Goal: Information Seeking & Learning: Find specific fact

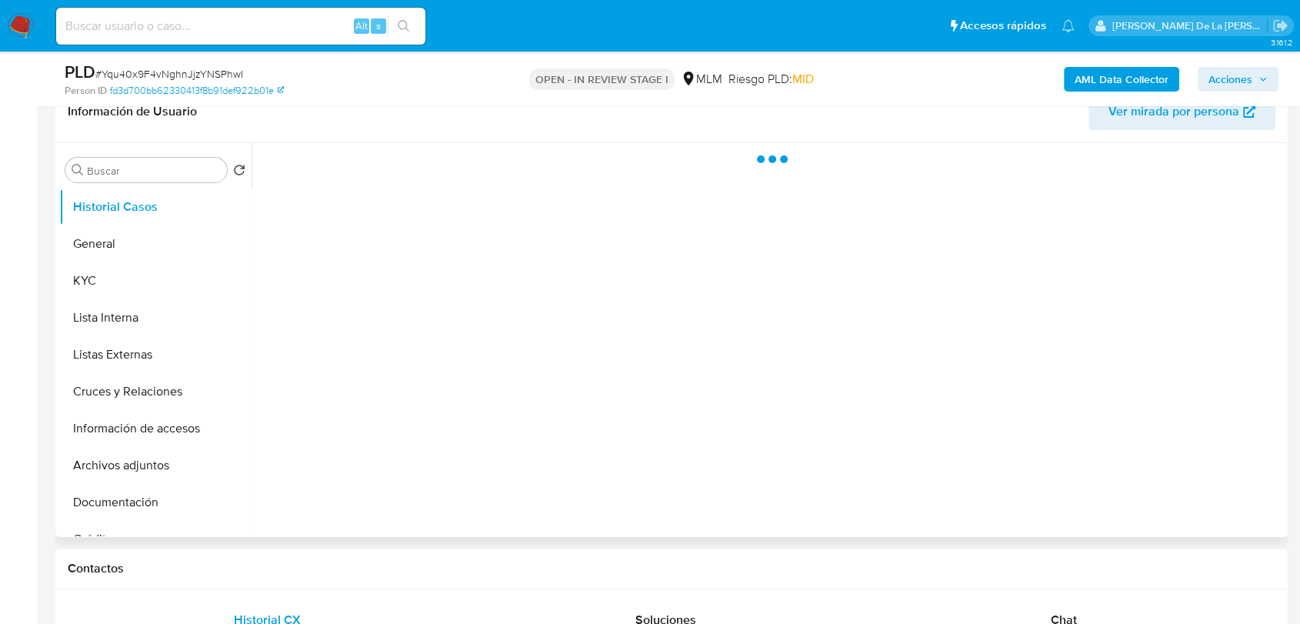
select select "10"
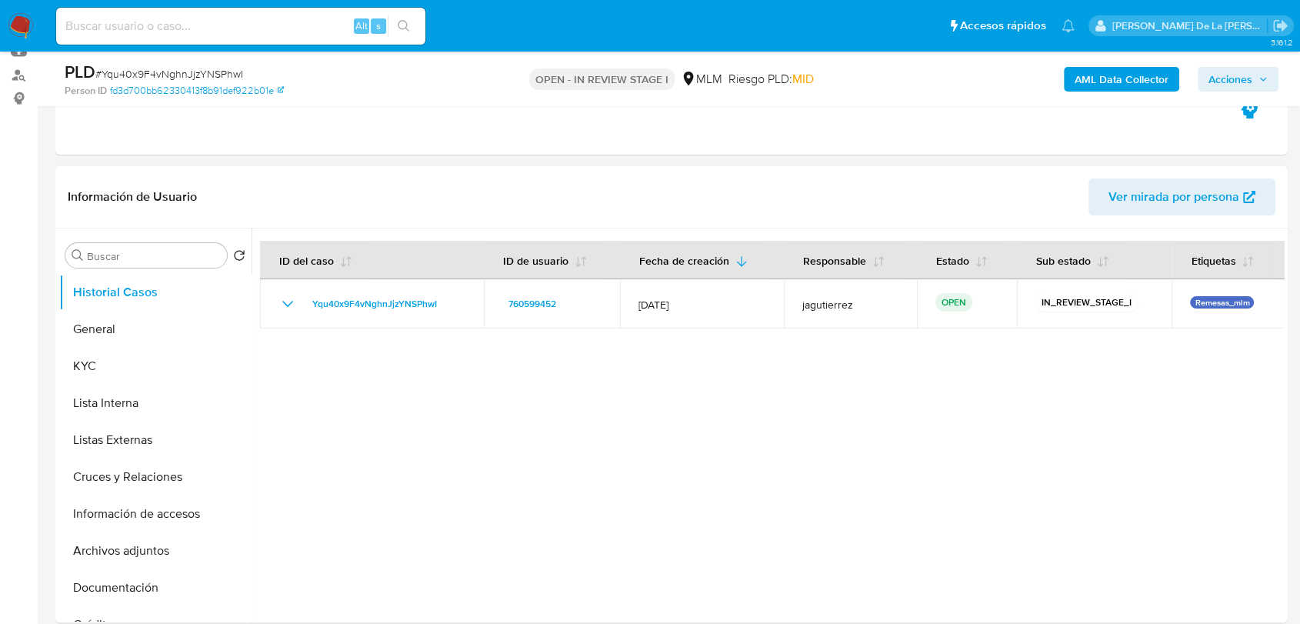
click at [14, 19] on img at bounding box center [21, 26] width 26 height 26
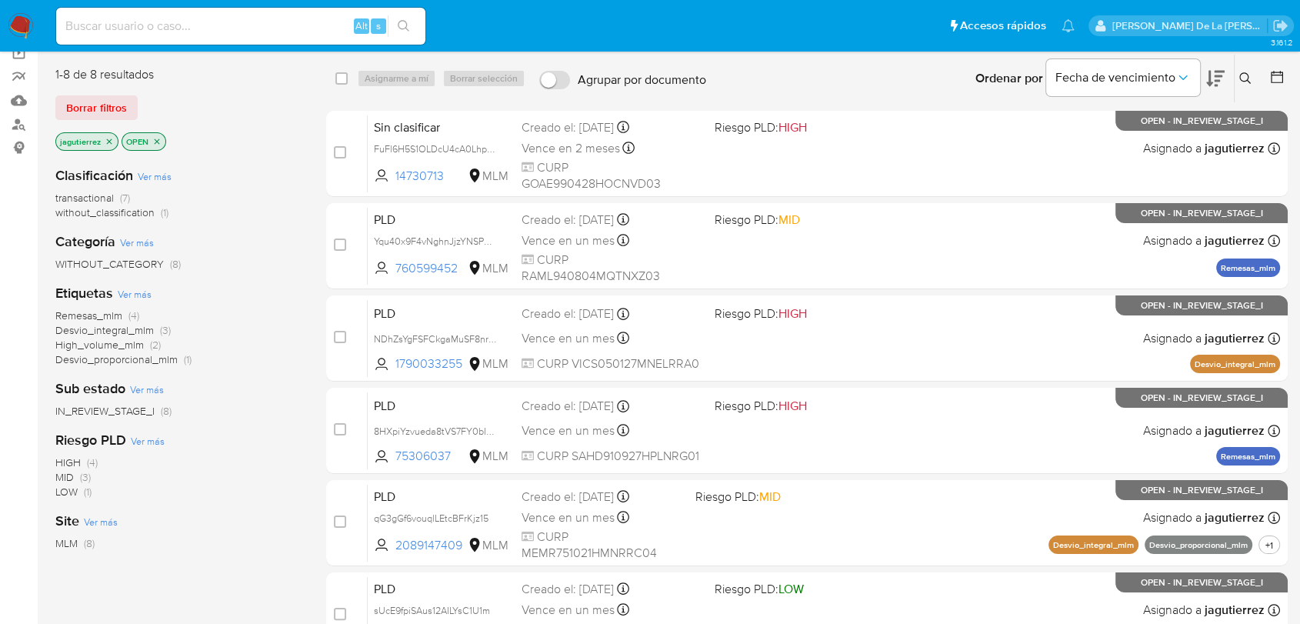
scroll to position [33, 0]
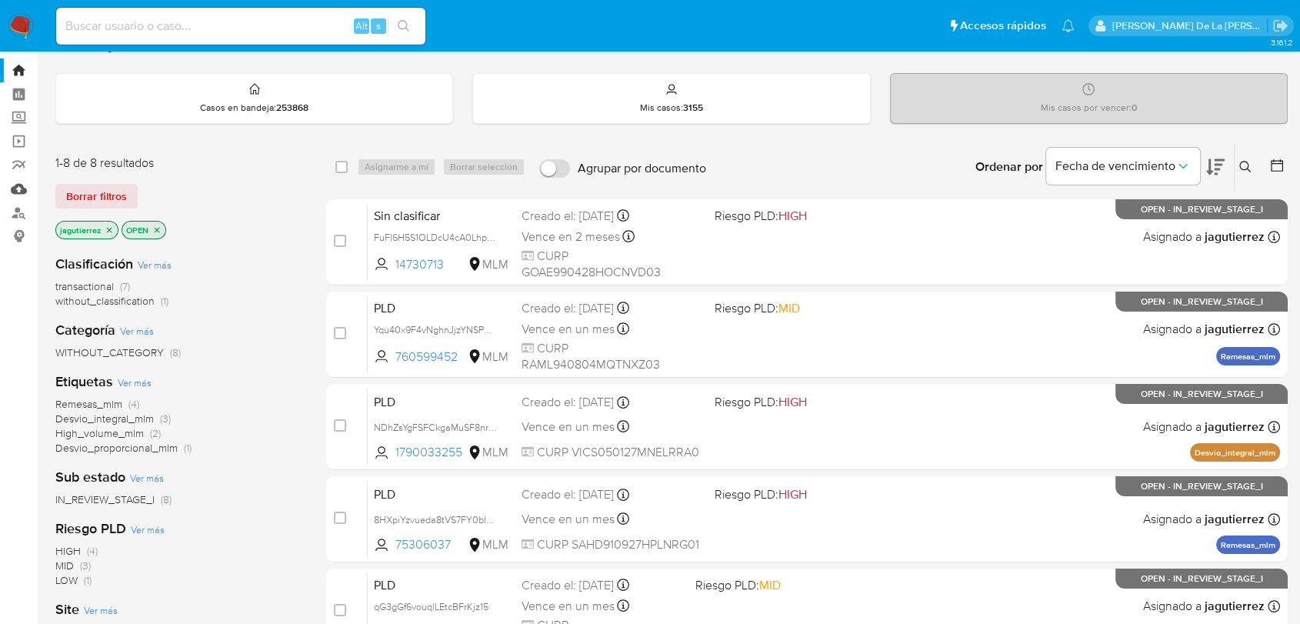
click at [24, 183] on link "Mulan" at bounding box center [91, 189] width 183 height 24
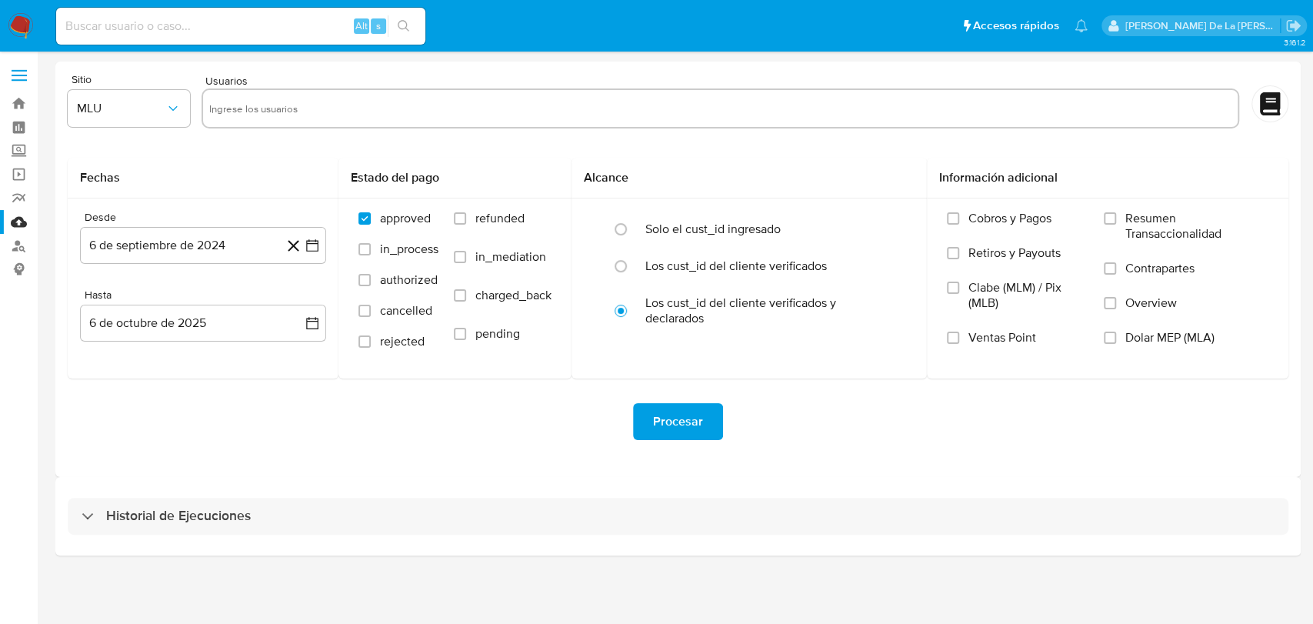
click at [115, 536] on div "Historial de Ejecuciones" at bounding box center [677, 516] width 1245 height 78
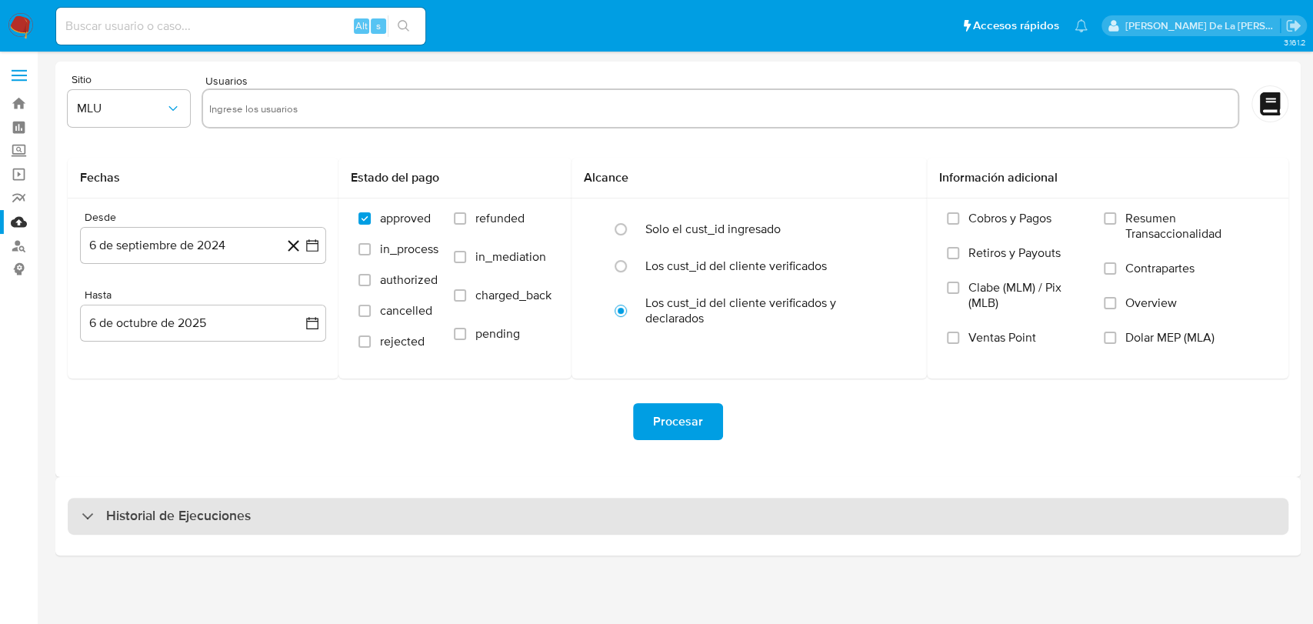
click at [124, 515] on h3 "Historial de Ejecuciones" at bounding box center [178, 516] width 145 height 18
select select "10"
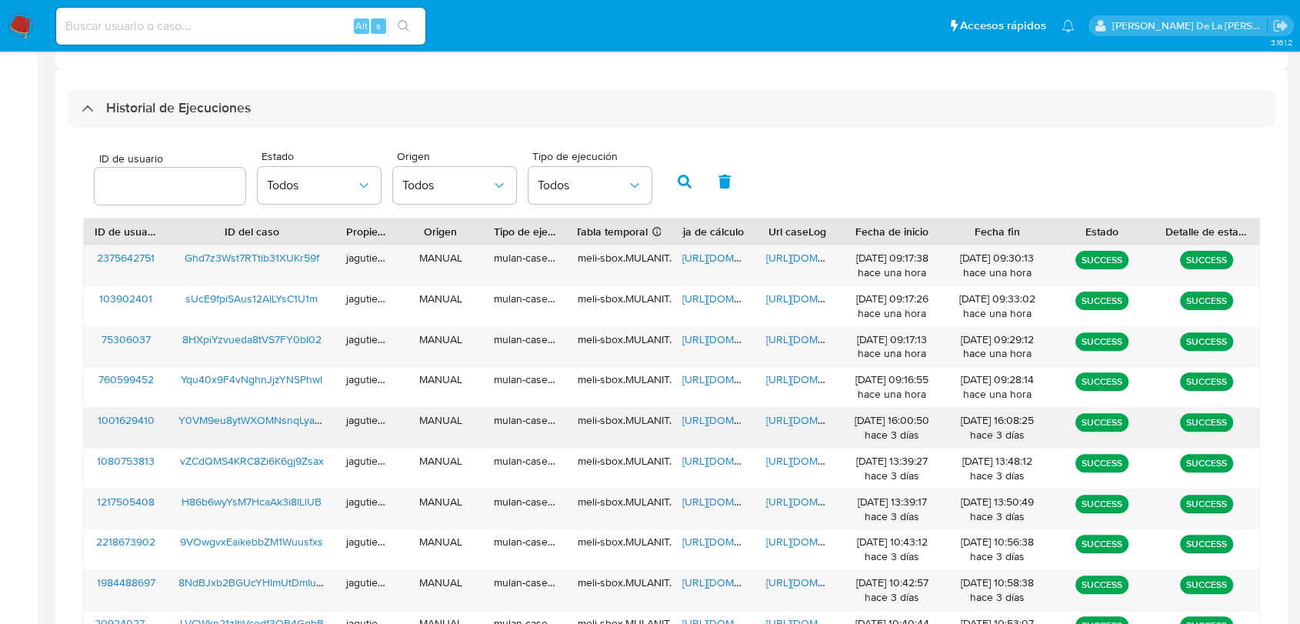
scroll to position [512, 0]
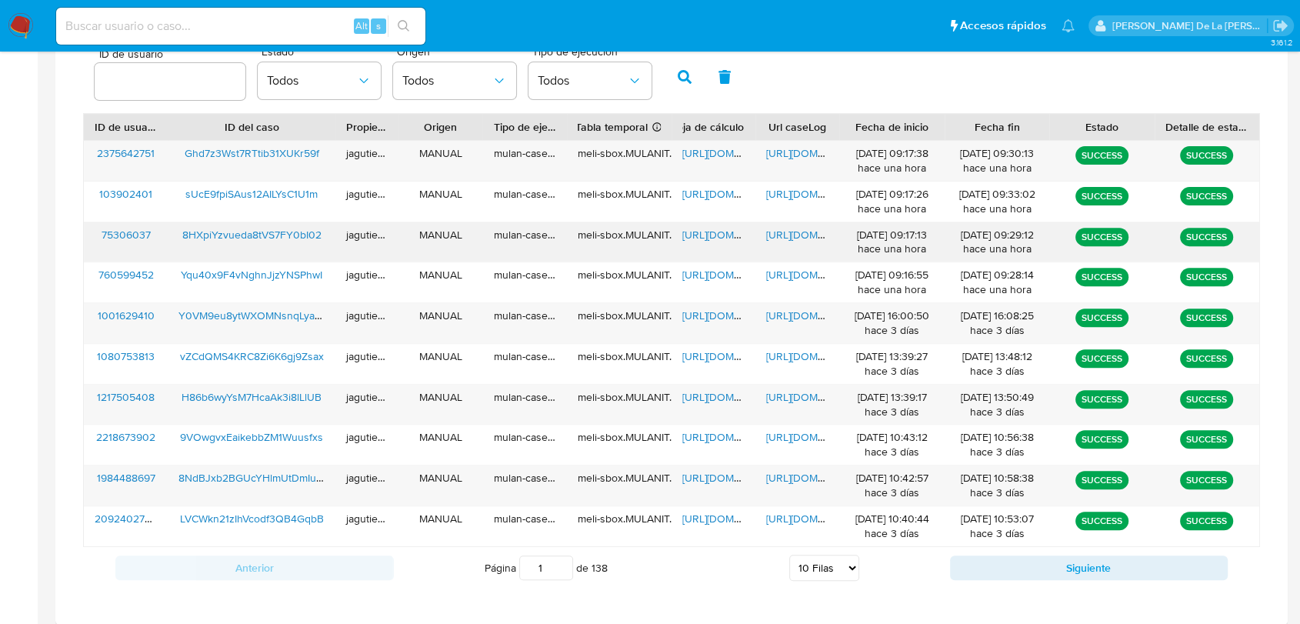
click at [218, 232] on span "8HXpiYzvueda8tVS7FY0bI02" at bounding box center [251, 234] width 139 height 15
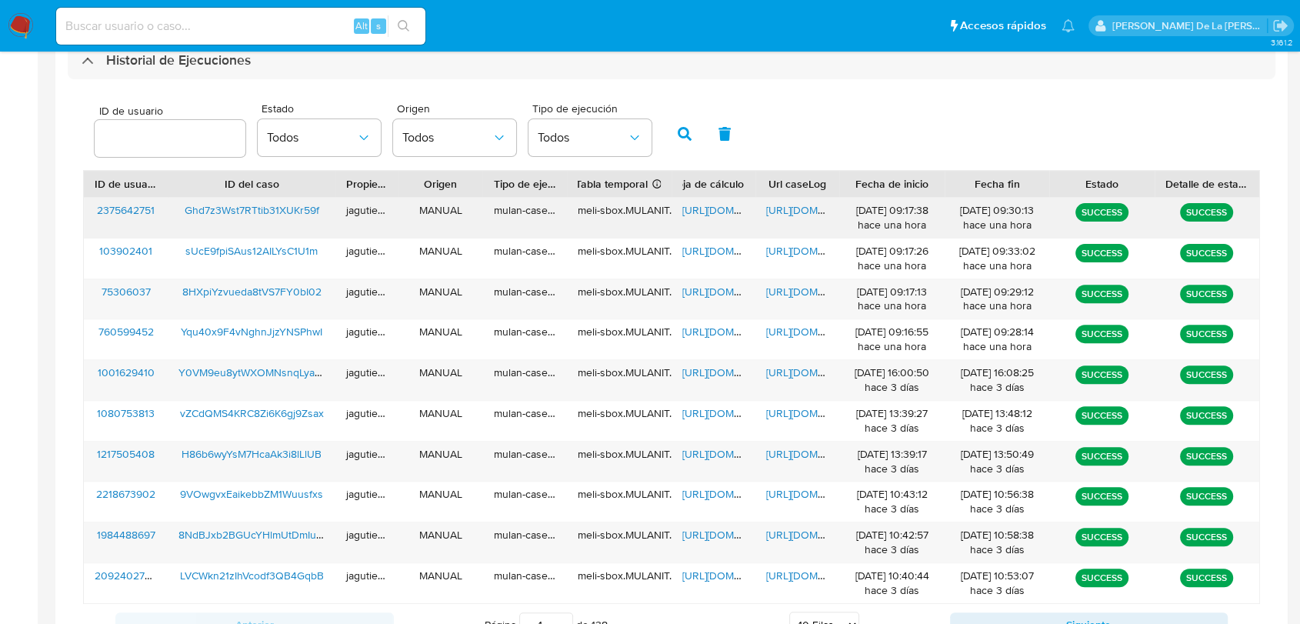
scroll to position [427, 0]
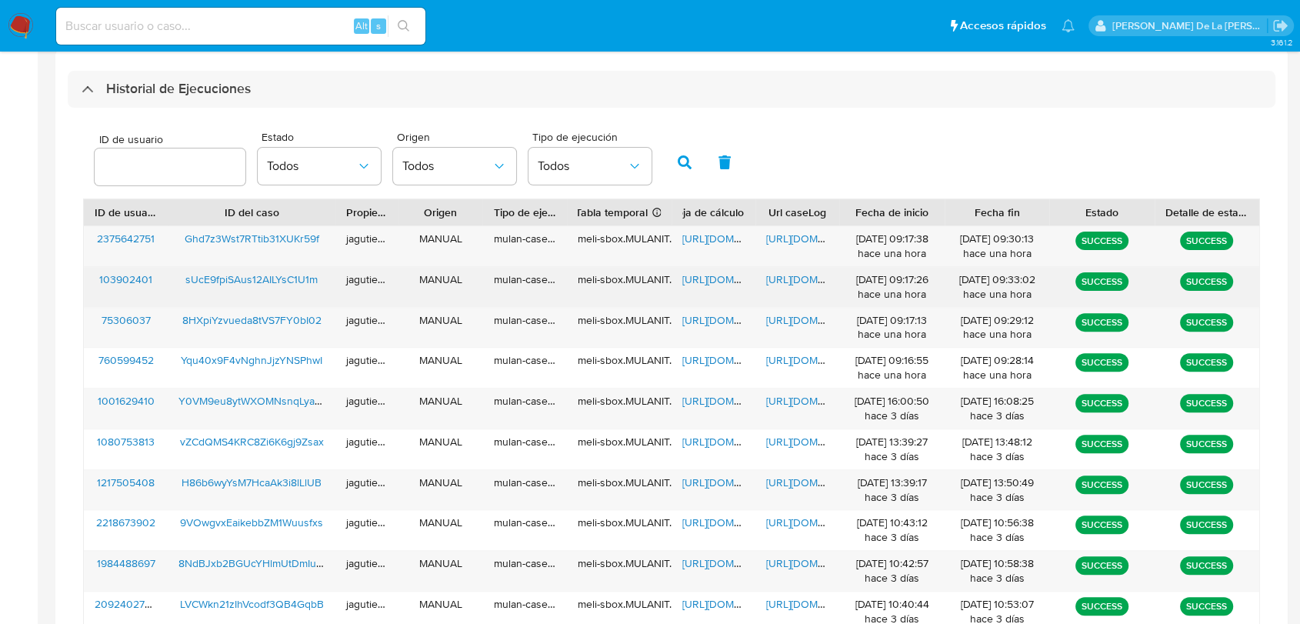
click at [270, 285] on span "sUcE9fpiSAus12AILYsC1U1m" at bounding box center [251, 279] width 132 height 15
click at [705, 276] on span "https://docs.google.com/spreadsheets/d/1OQhXMUfe1OcjO1dsCutDMH7bWUkc6ayQ-rZvd_i…" at bounding box center [735, 279] width 106 height 15
click at [784, 278] on span "https://docs.google.com/document/d/16DWDdQukfvJ-6QTrYyTFjK4Q5iya8_MGlJETh5X9ROs…" at bounding box center [819, 279] width 106 height 15
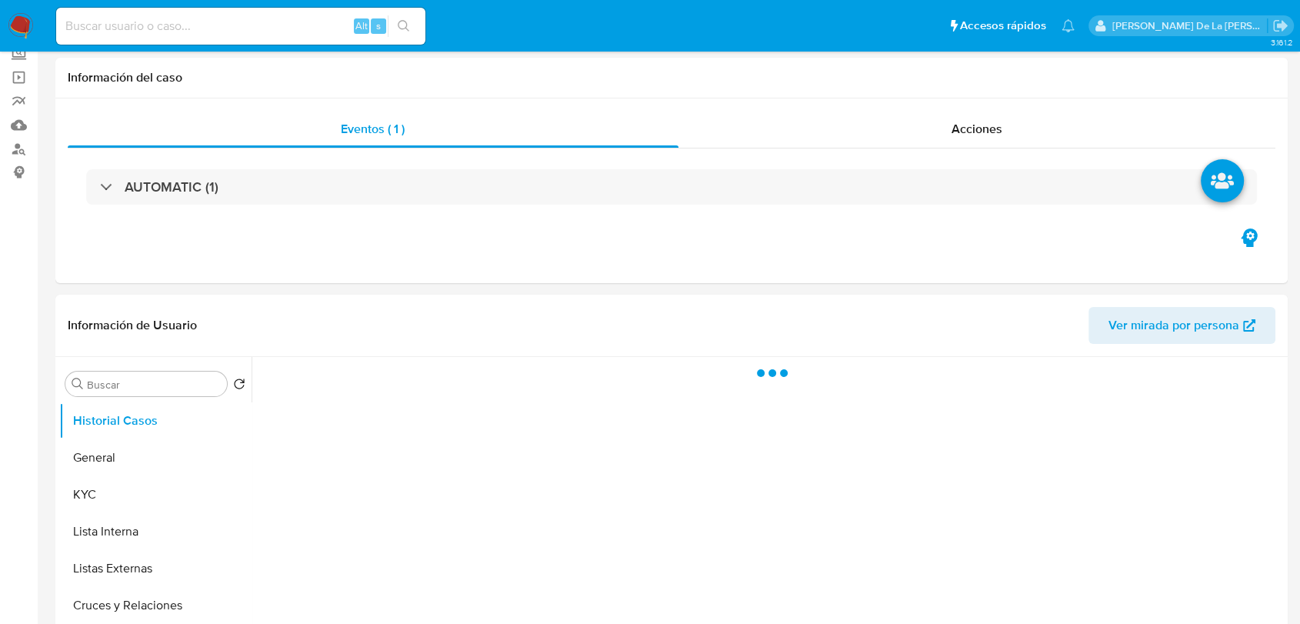
scroll to position [171, 0]
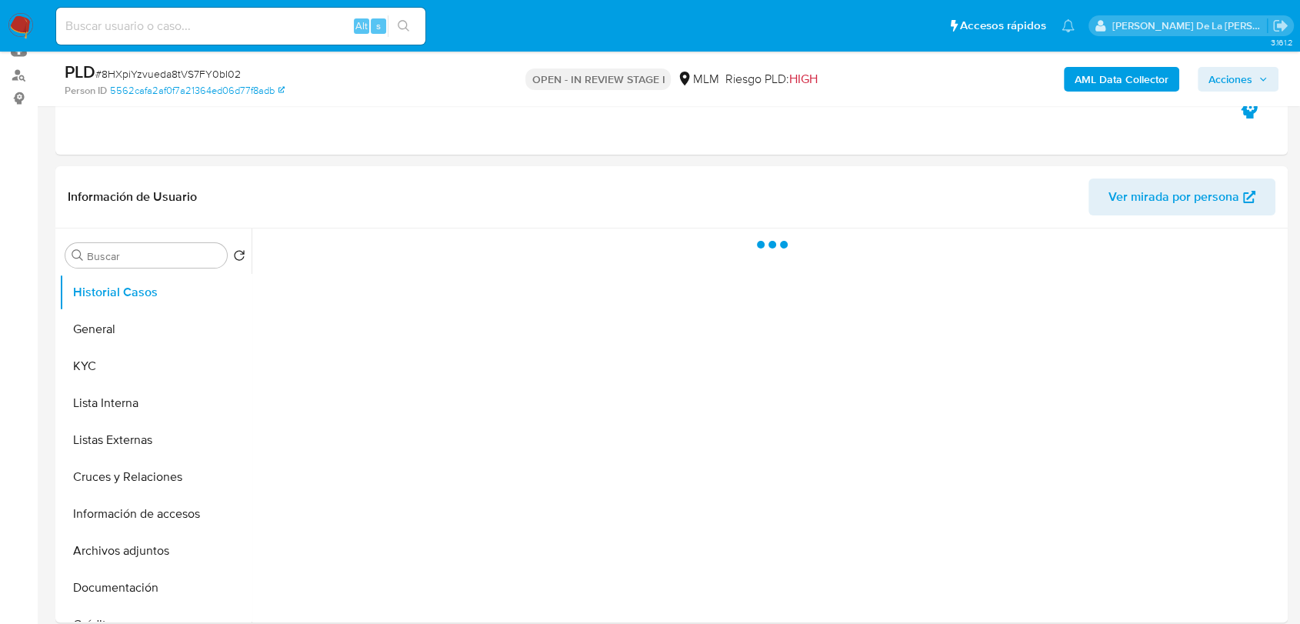
select select "10"
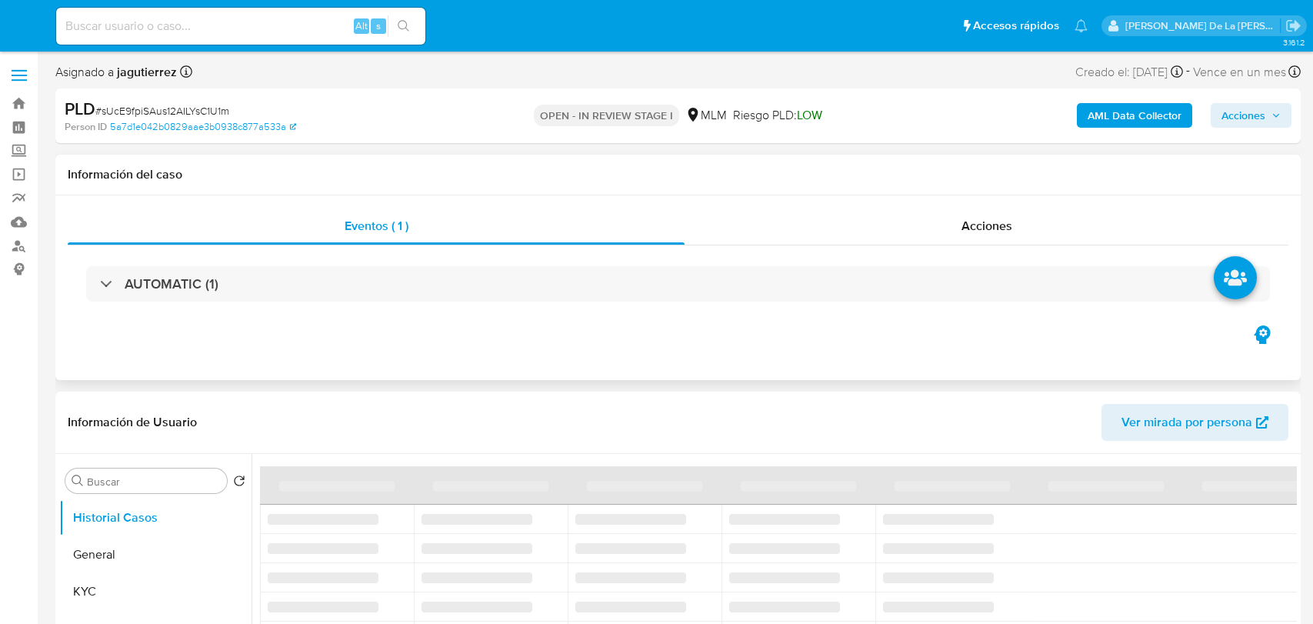
select select "10"
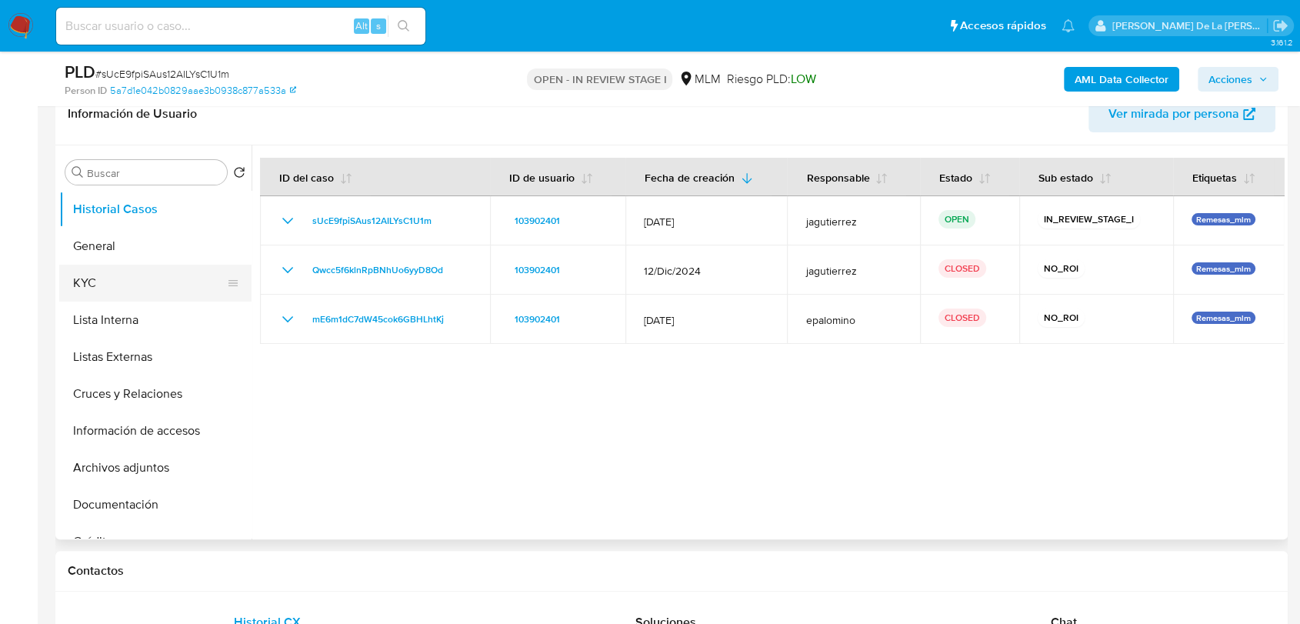
click at [143, 293] on button "KYC" at bounding box center [149, 283] width 180 height 37
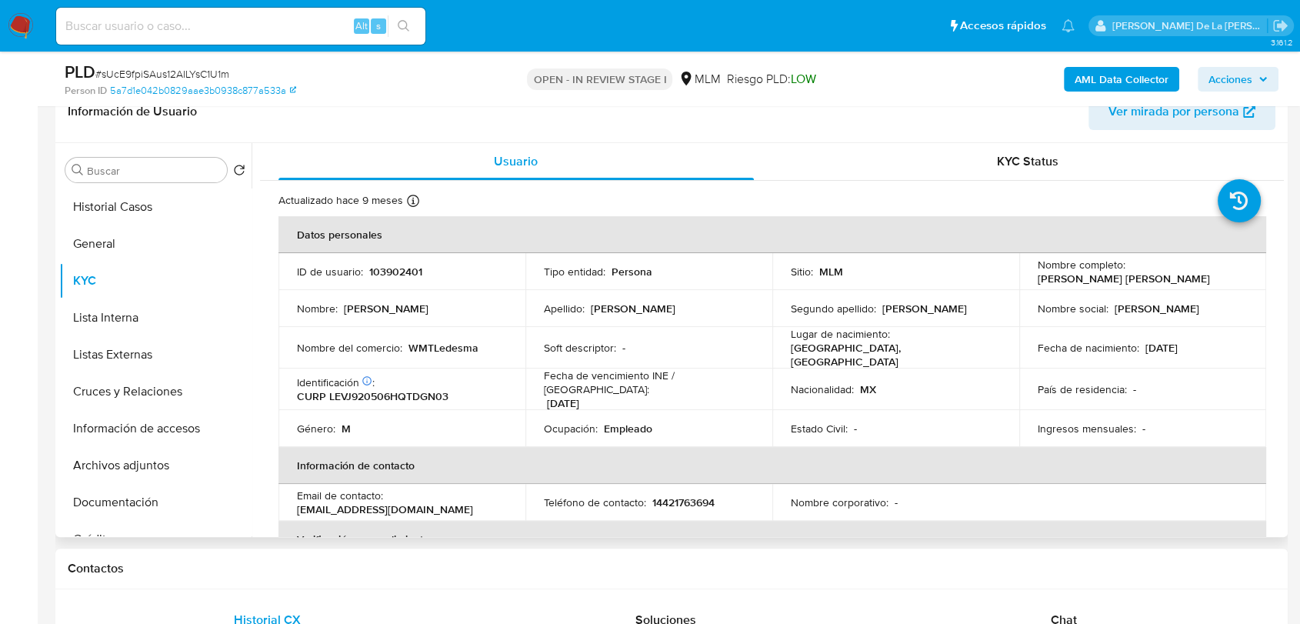
click at [382, 270] on p "103902401" at bounding box center [395, 272] width 53 height 14
copy p "103902401"
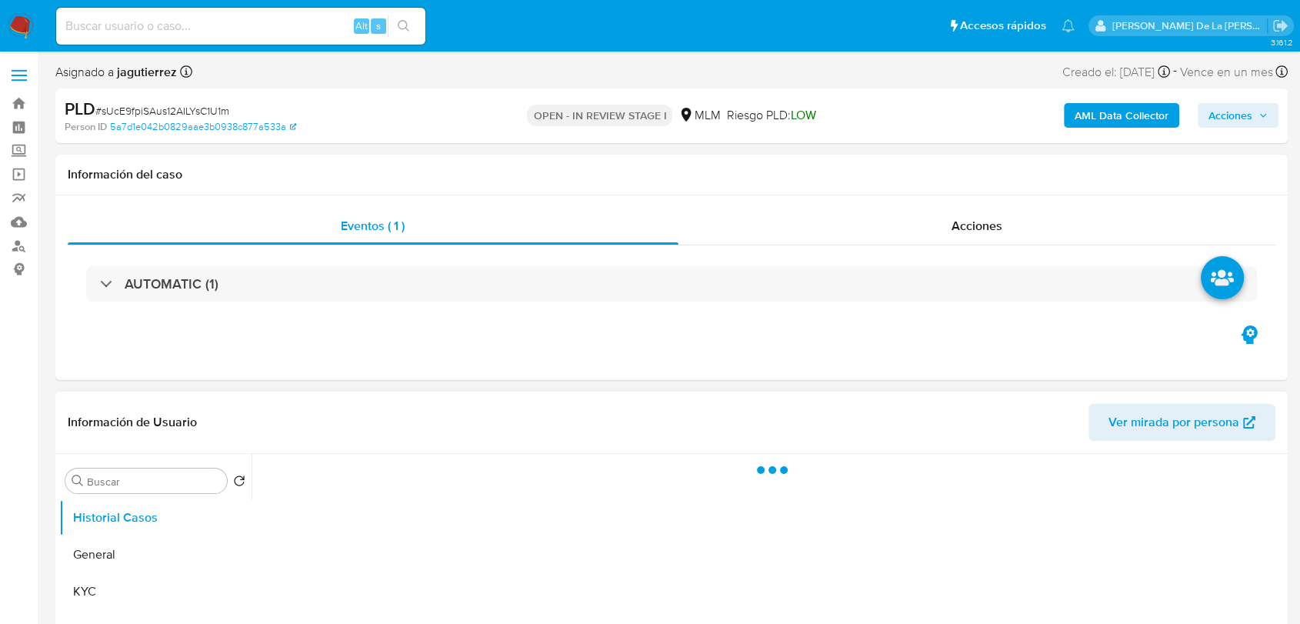
select select "10"
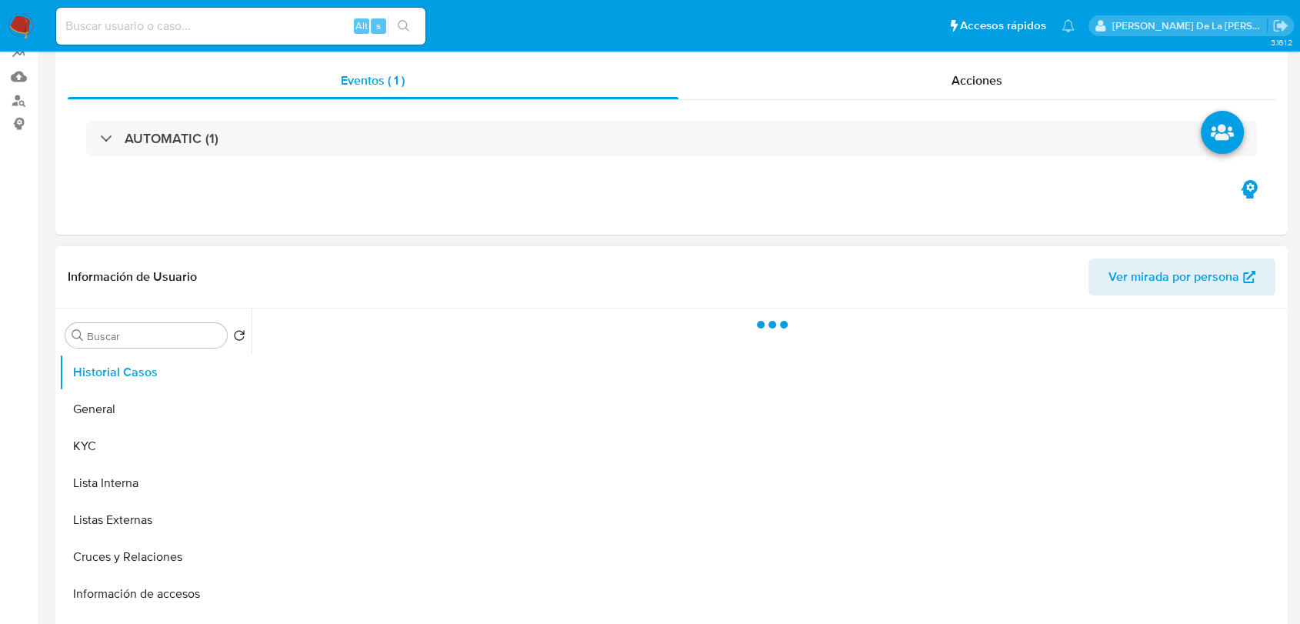
scroll to position [171, 0]
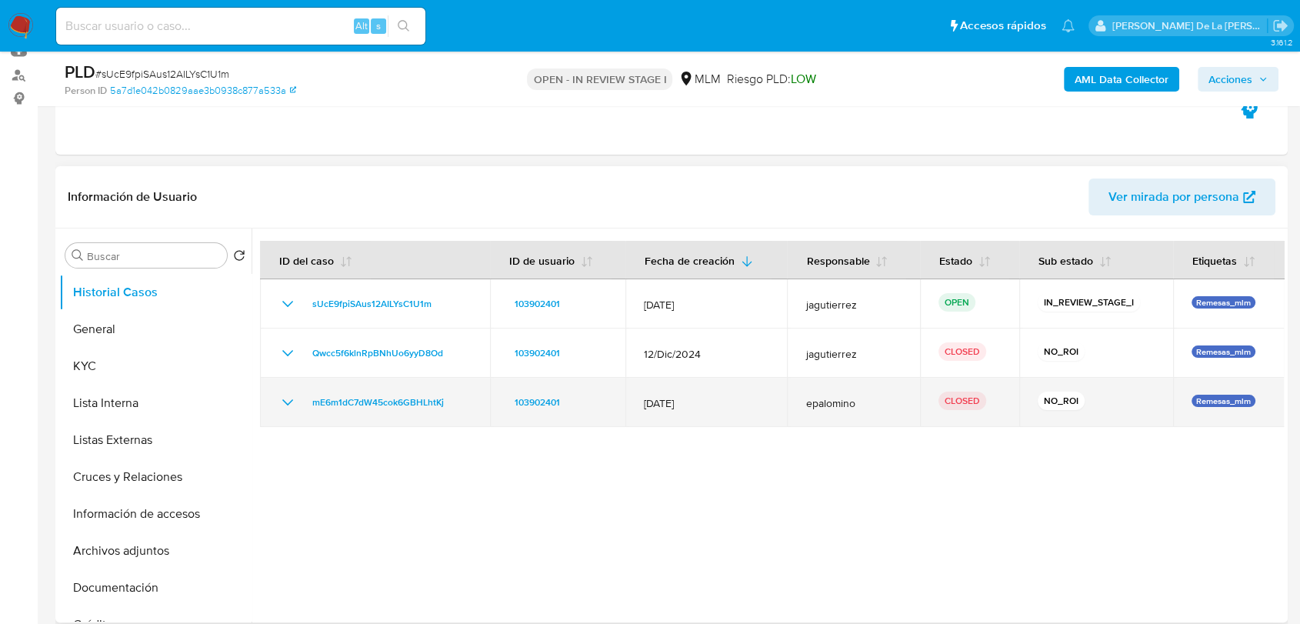
click at [283, 396] on icon "Mostrar/Ocultar" at bounding box center [287, 402] width 18 height 18
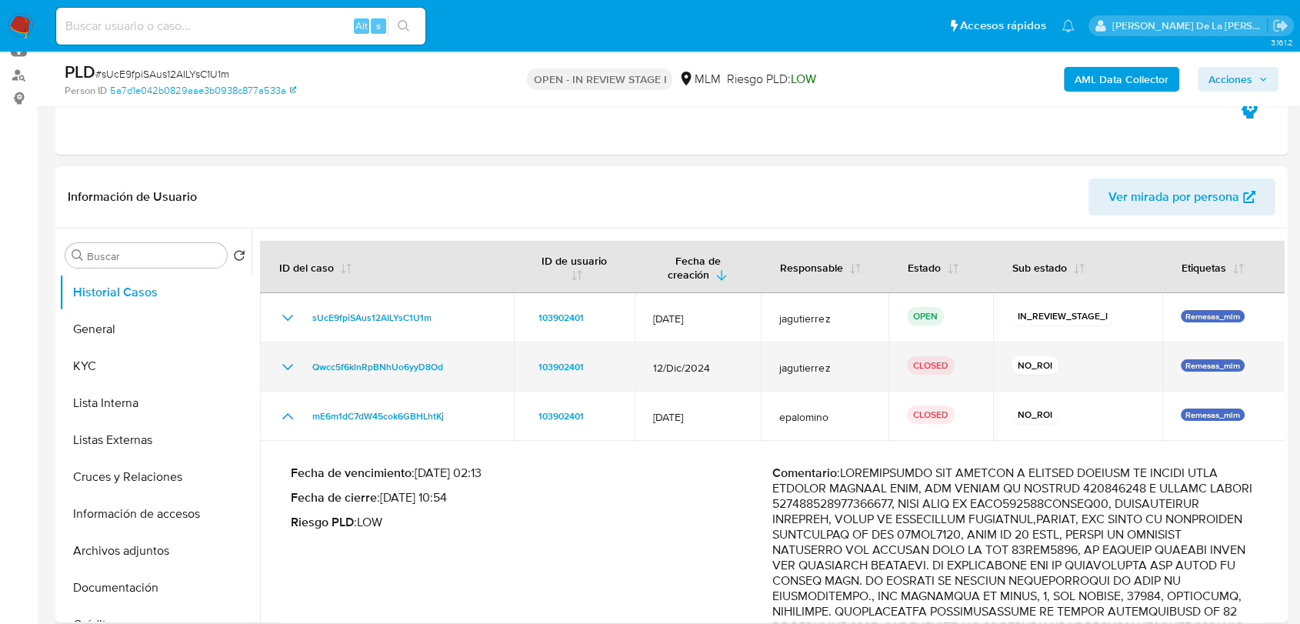
click at [295, 355] on td "Qwcc5f6klnRpBNhUo6yyD8Od" at bounding box center [387, 366] width 254 height 49
click at [289, 359] on icon "Mostrar/Ocultar" at bounding box center [287, 367] width 18 height 18
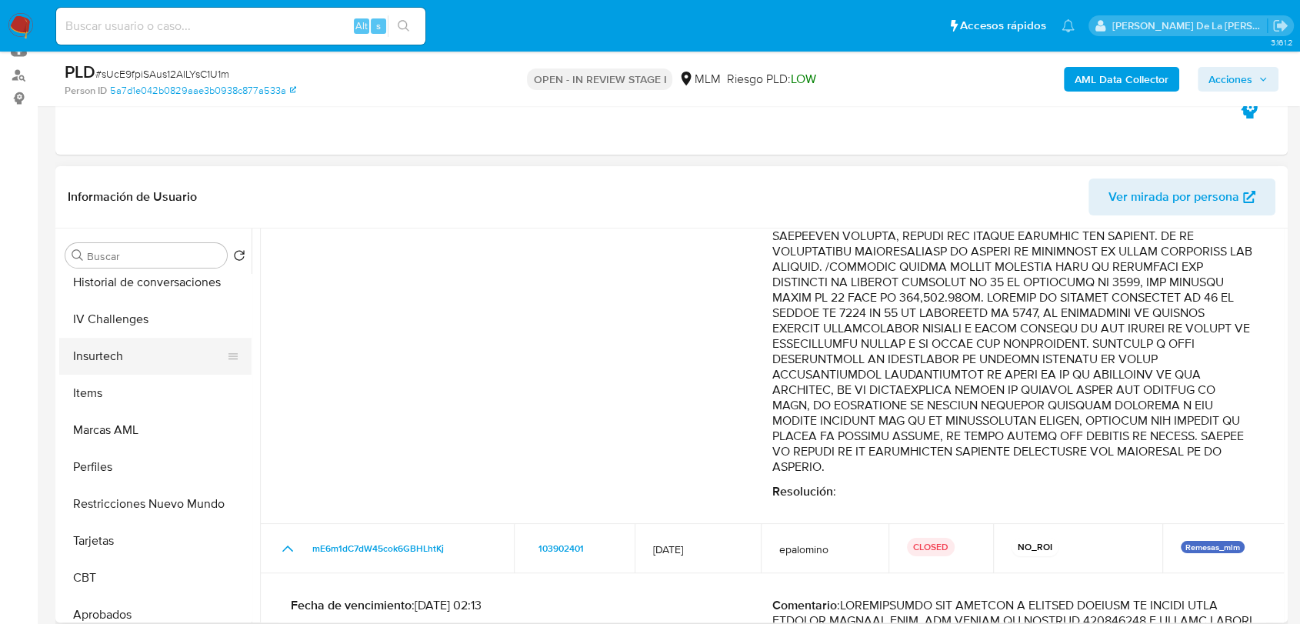
scroll to position [724, 0]
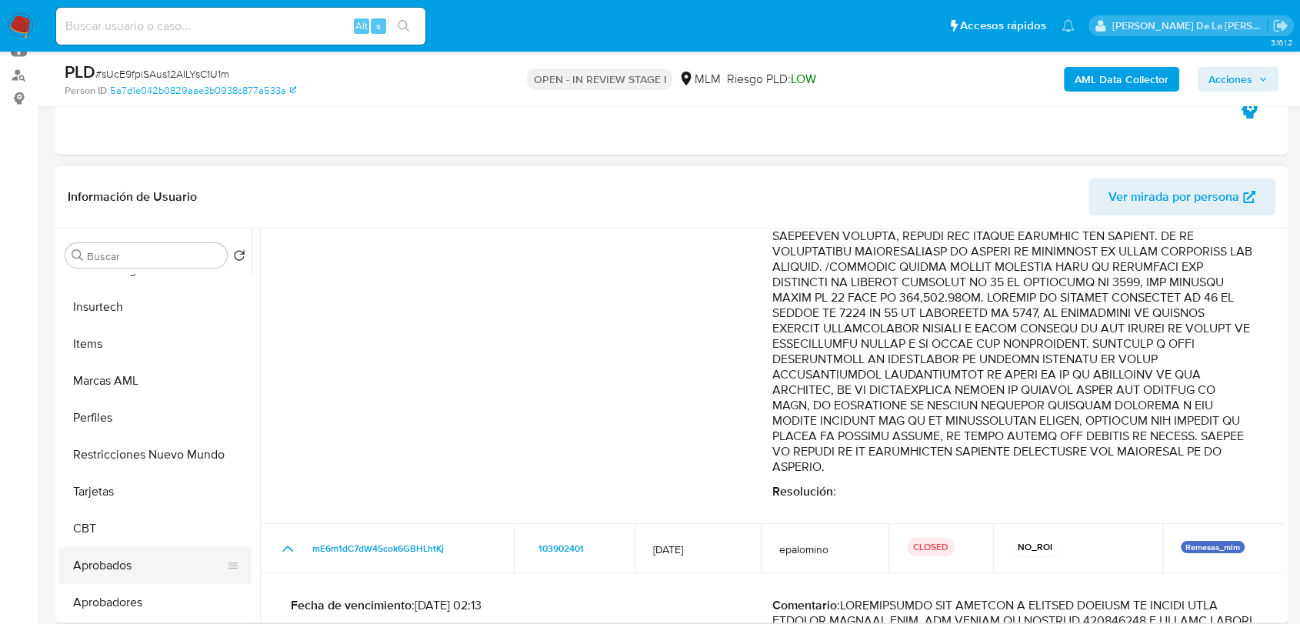
click at [147, 560] on button "Aprobados" at bounding box center [149, 565] width 180 height 37
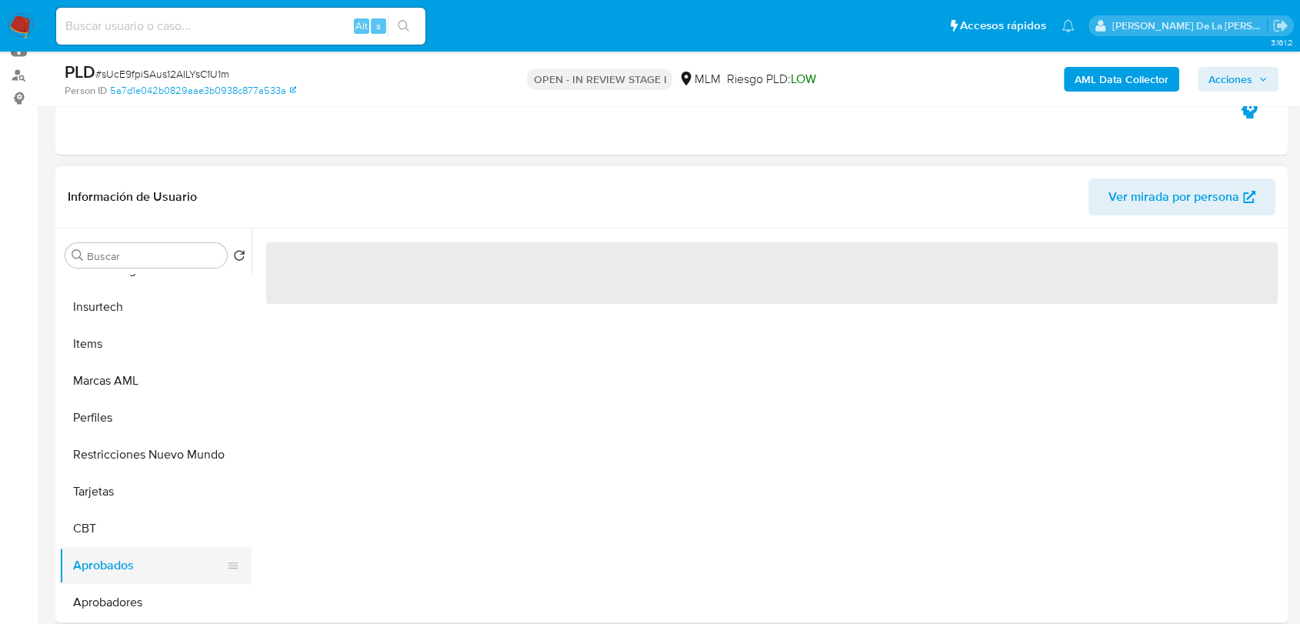
scroll to position [0, 0]
click at [128, 598] on button "Aprobadores" at bounding box center [149, 602] width 180 height 37
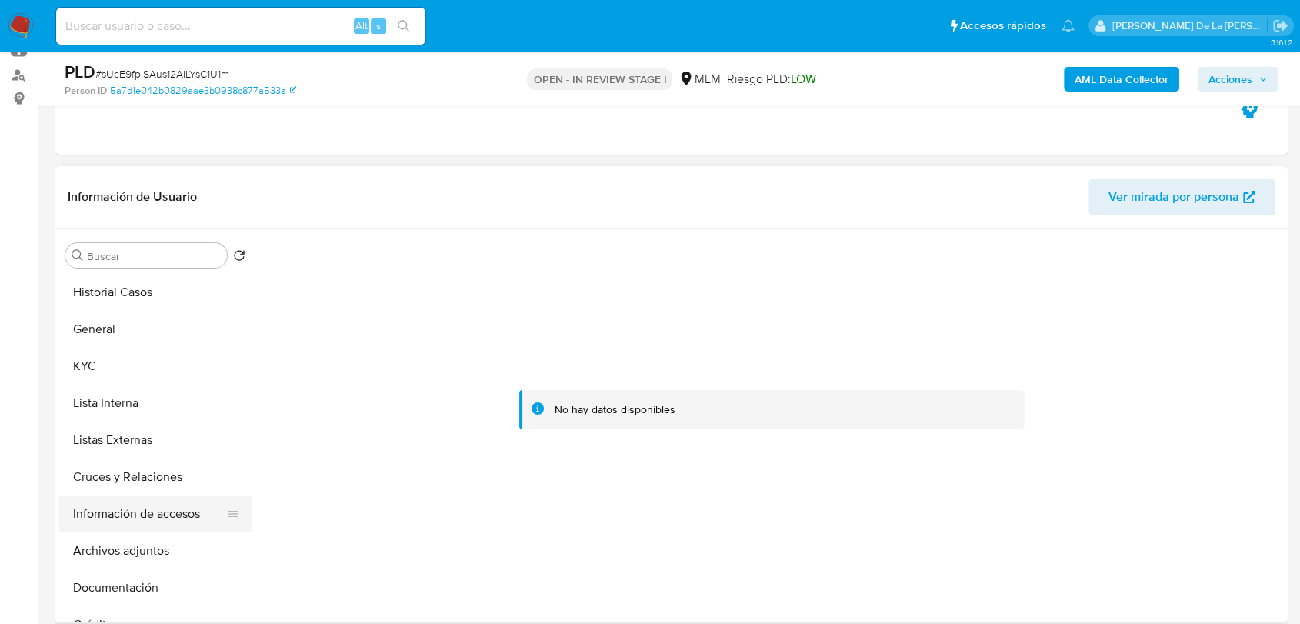
click at [140, 520] on button "Información de accesos" at bounding box center [149, 513] width 180 height 37
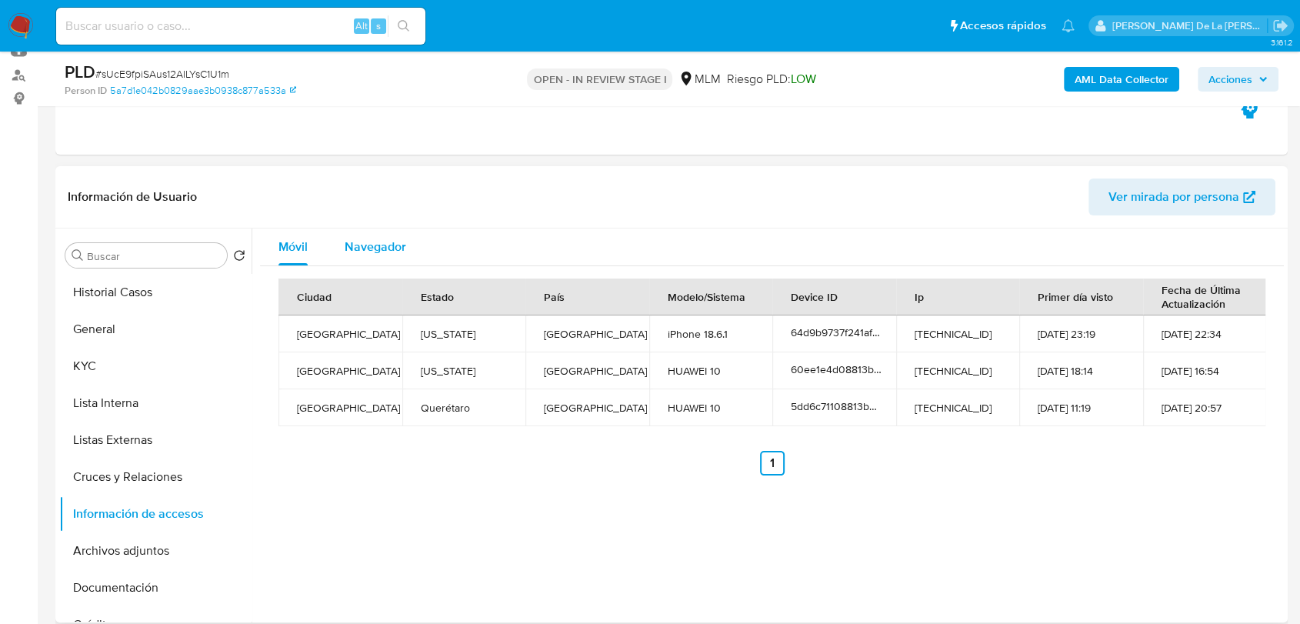
click at [370, 229] on div "Navegador" at bounding box center [376, 246] width 62 height 37
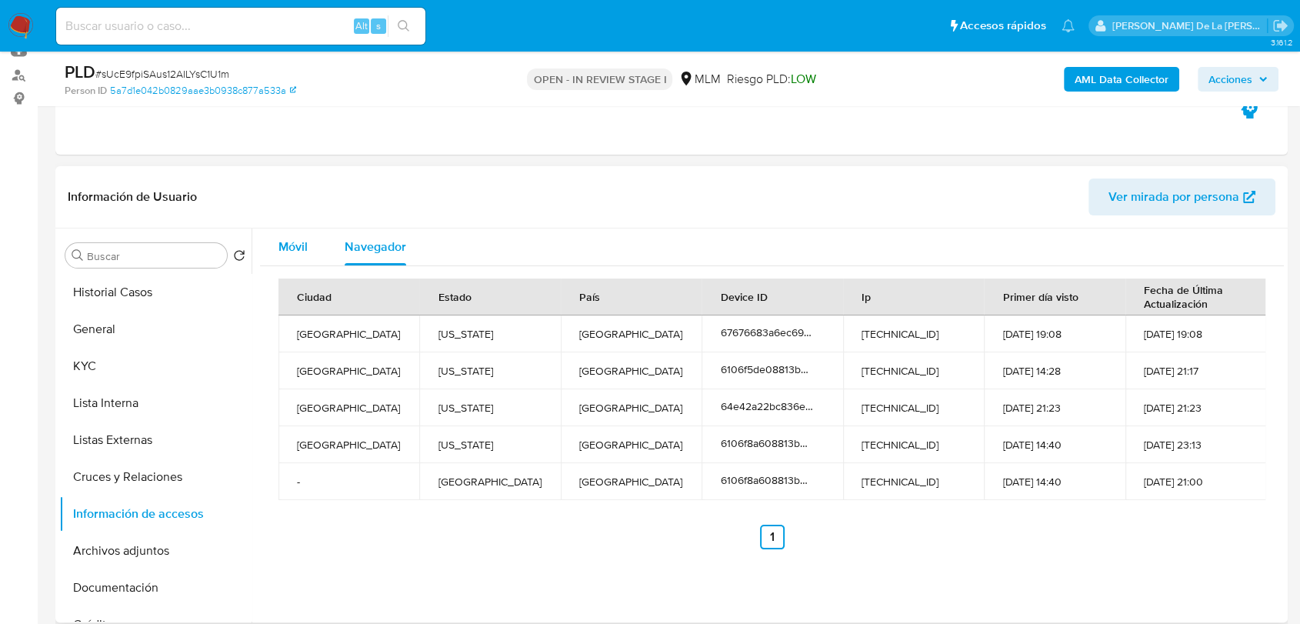
click at [308, 245] on span "Móvil" at bounding box center [292, 247] width 29 height 18
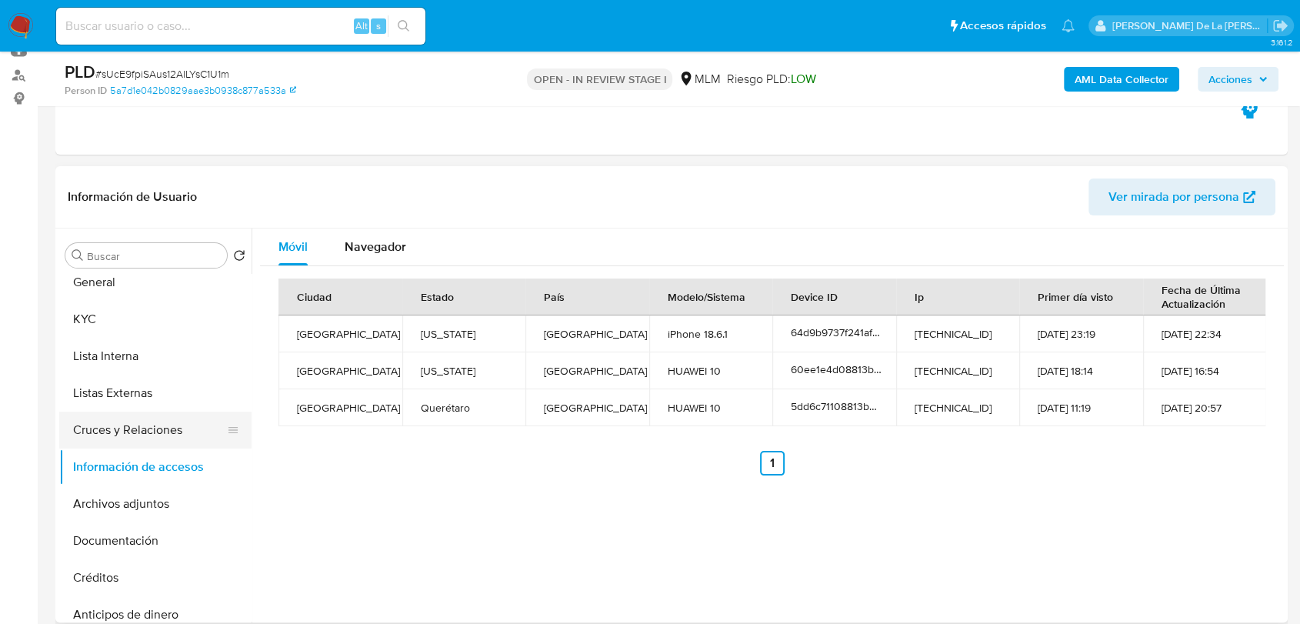
scroll to position [85, 0]
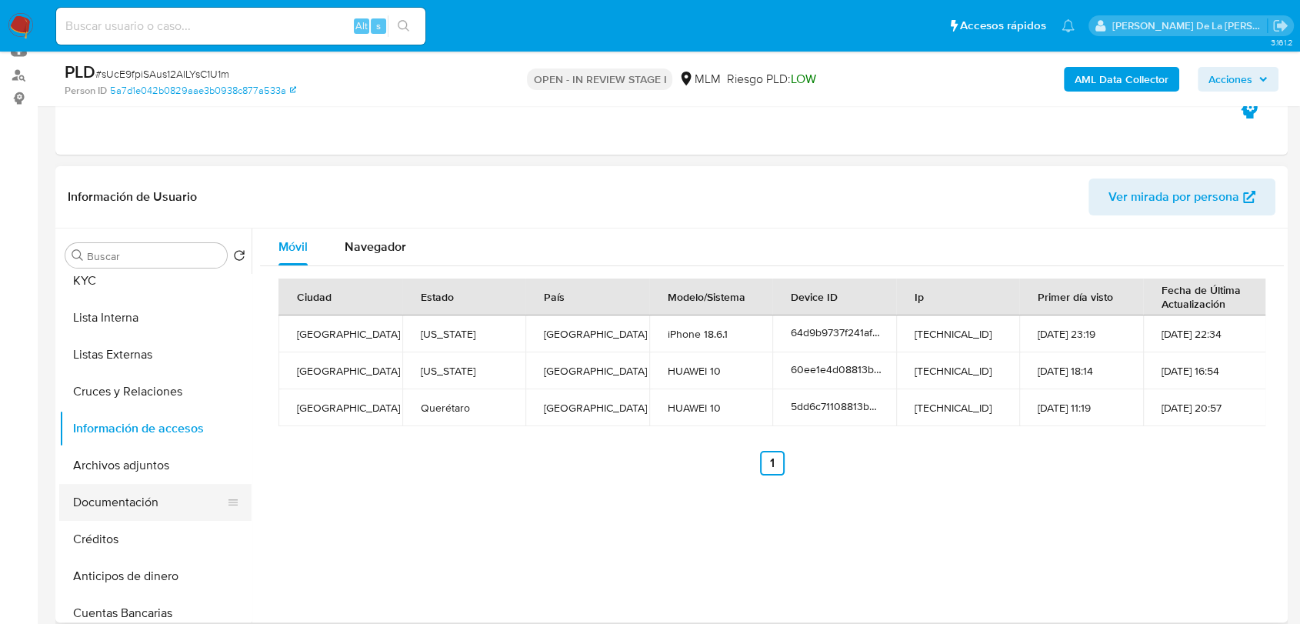
click at [144, 488] on button "Documentación" at bounding box center [149, 502] width 180 height 37
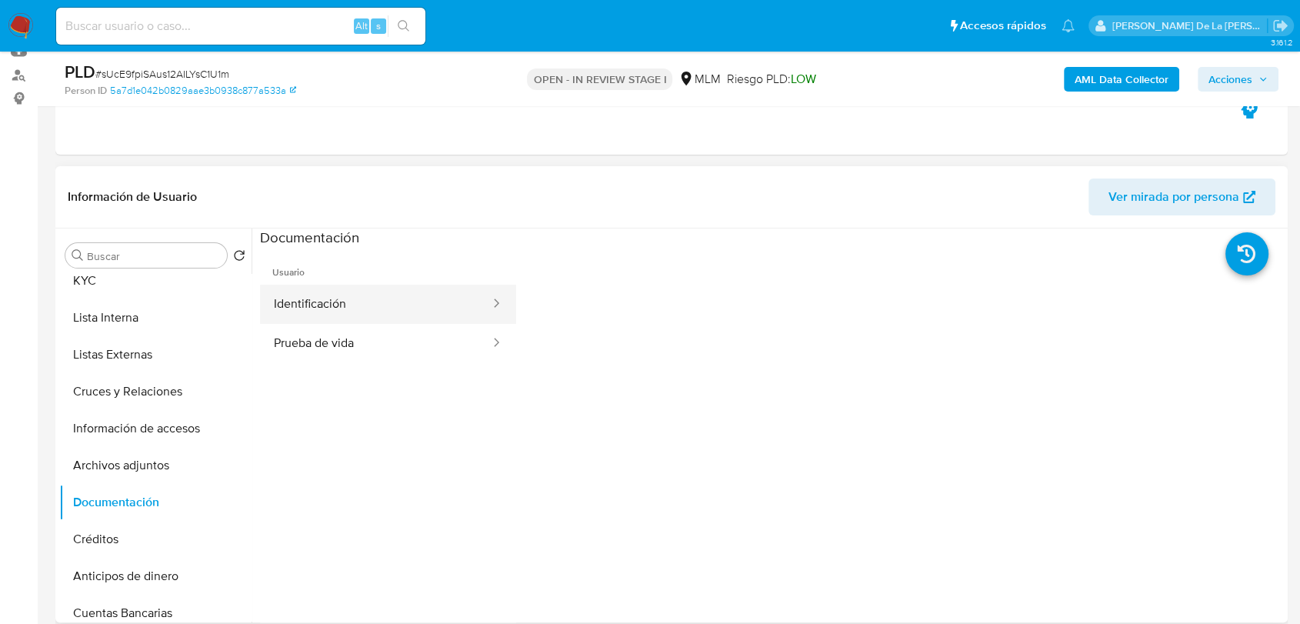
click at [382, 312] on button "Identificación" at bounding box center [376, 304] width 232 height 39
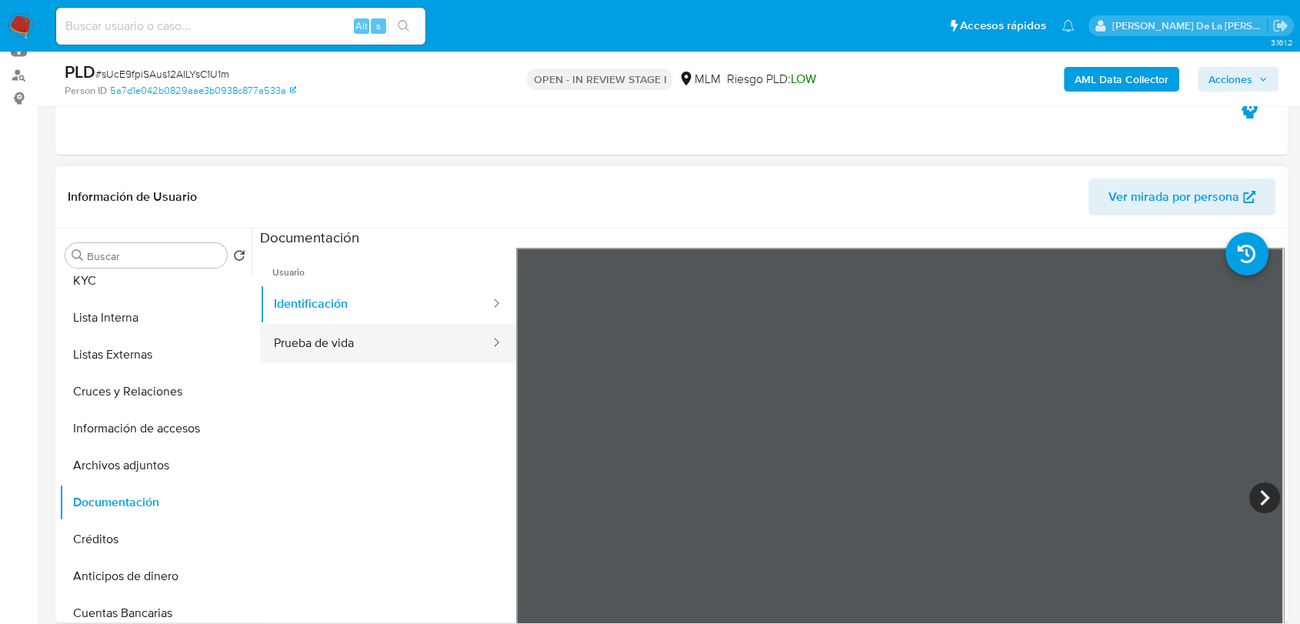
click at [338, 348] on button "Prueba de vida" at bounding box center [376, 343] width 232 height 39
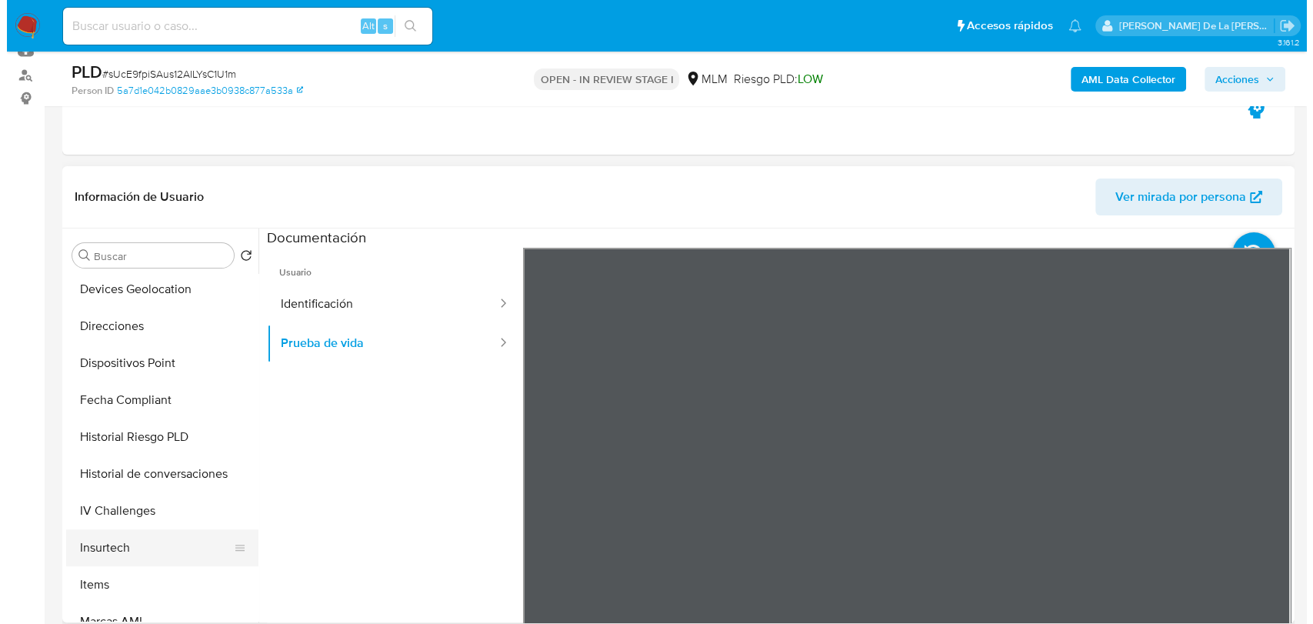
scroll to position [512, 0]
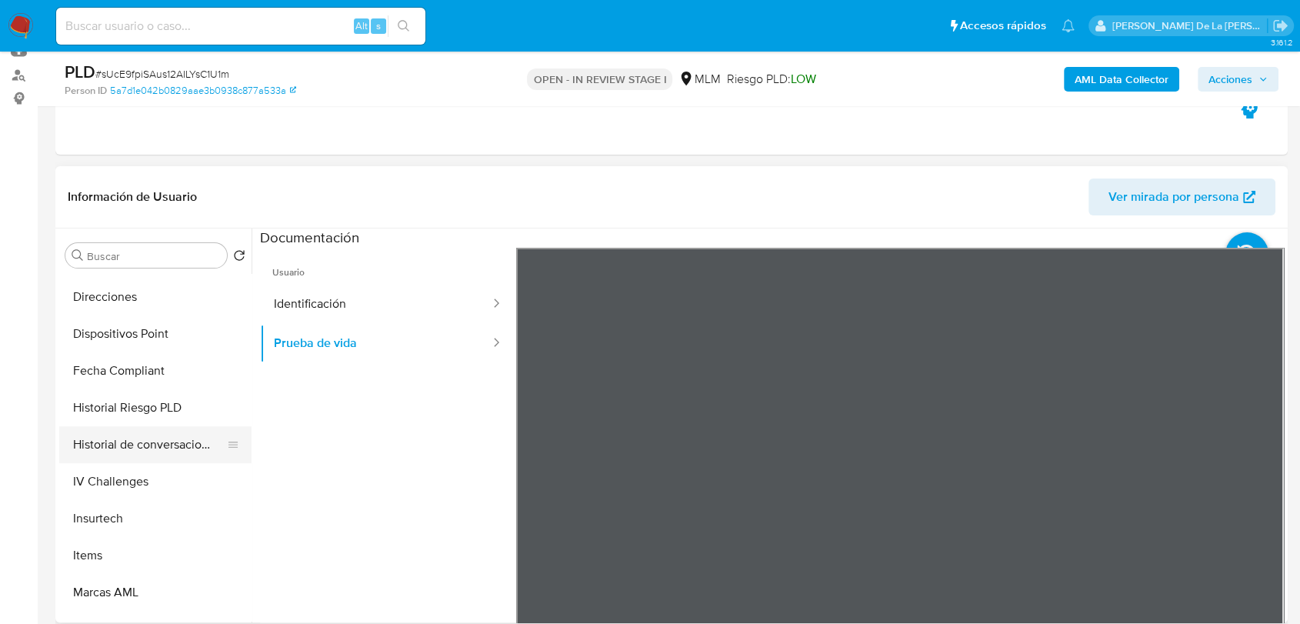
click at [184, 442] on button "Historial de conversaciones" at bounding box center [149, 444] width 180 height 37
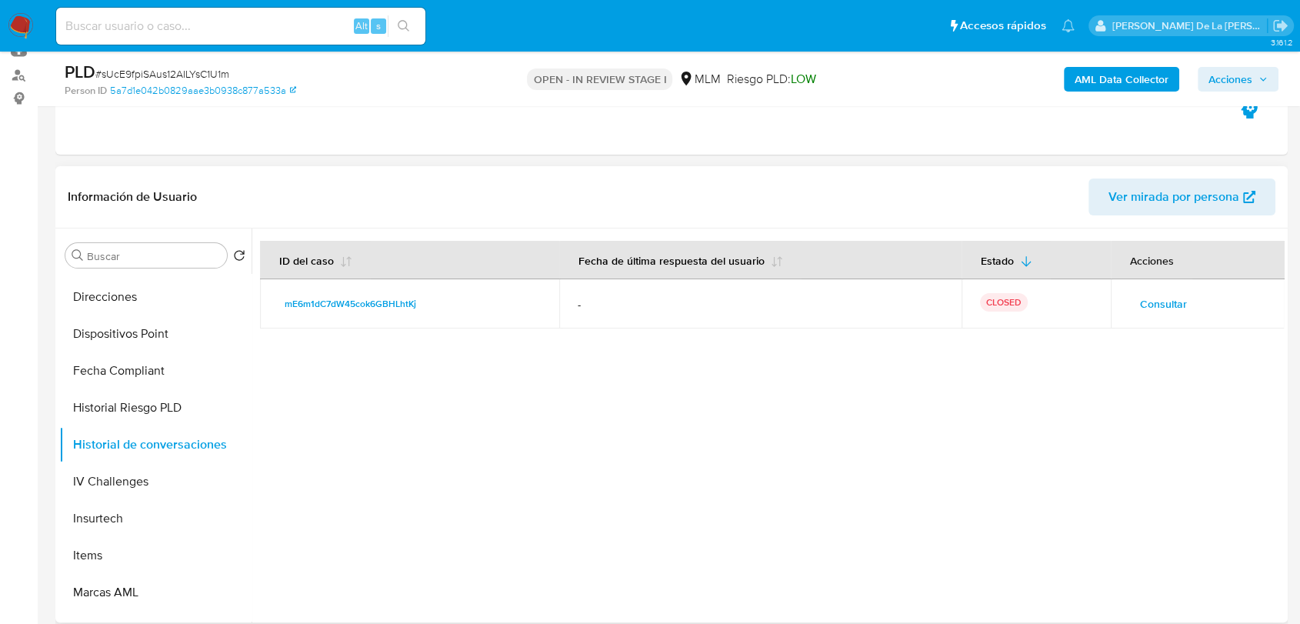
click at [1157, 298] on span "Consultar" at bounding box center [1163, 304] width 47 height 22
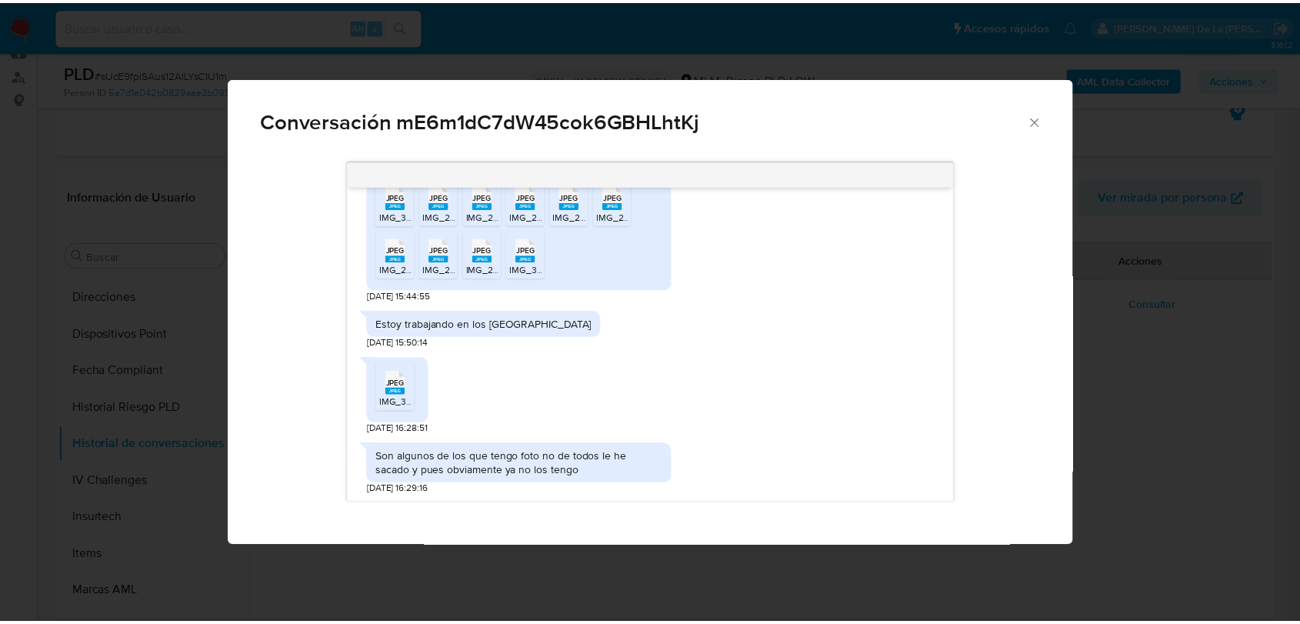
scroll to position [932, 0]
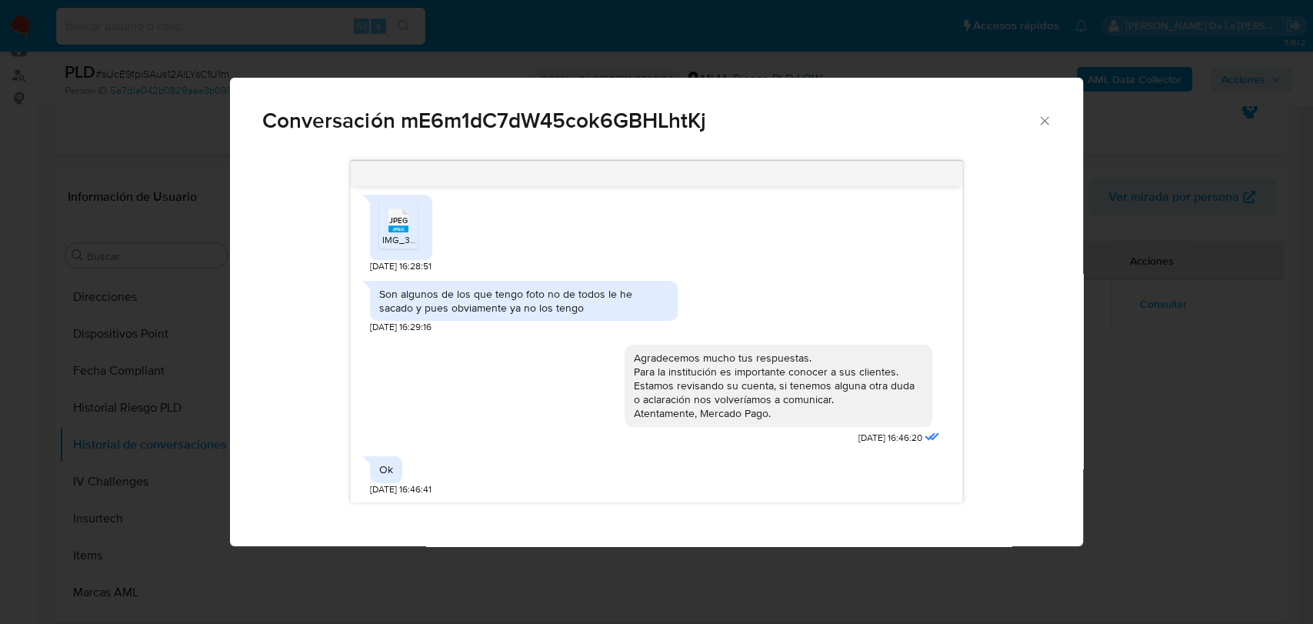
click at [388, 228] on div "JPEG JPEG" at bounding box center [398, 219] width 32 height 30
click at [1049, 115] on icon "Cerrar" at bounding box center [1044, 120] width 15 height 15
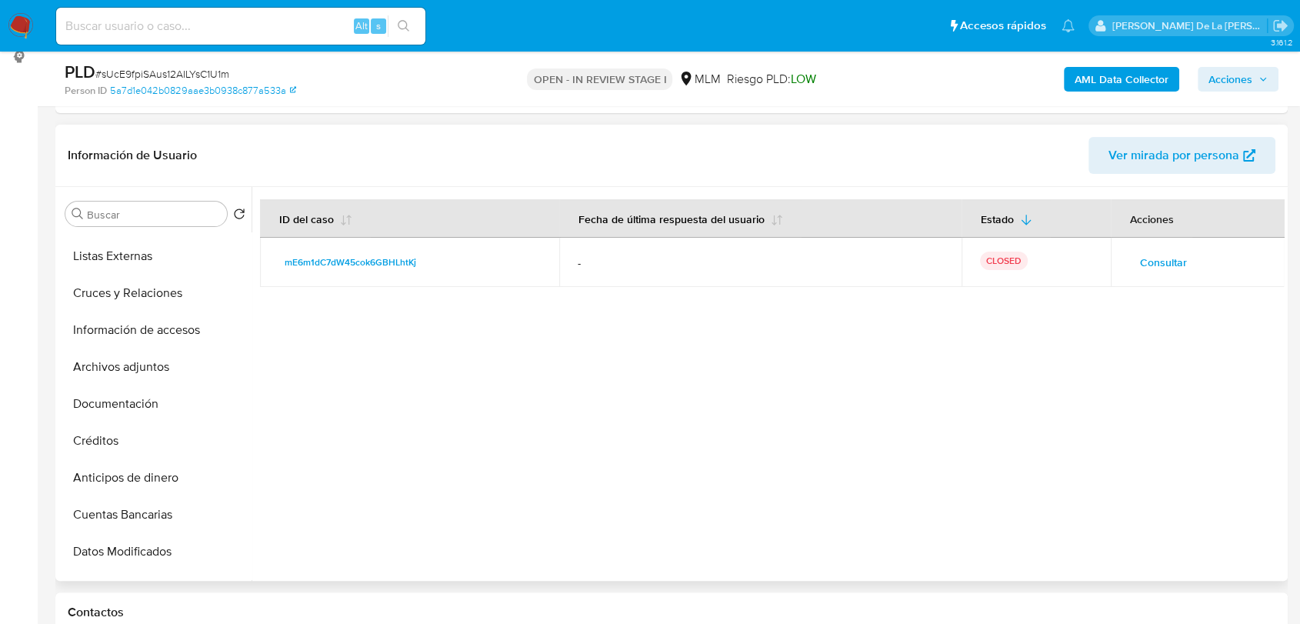
scroll to position [0, 0]
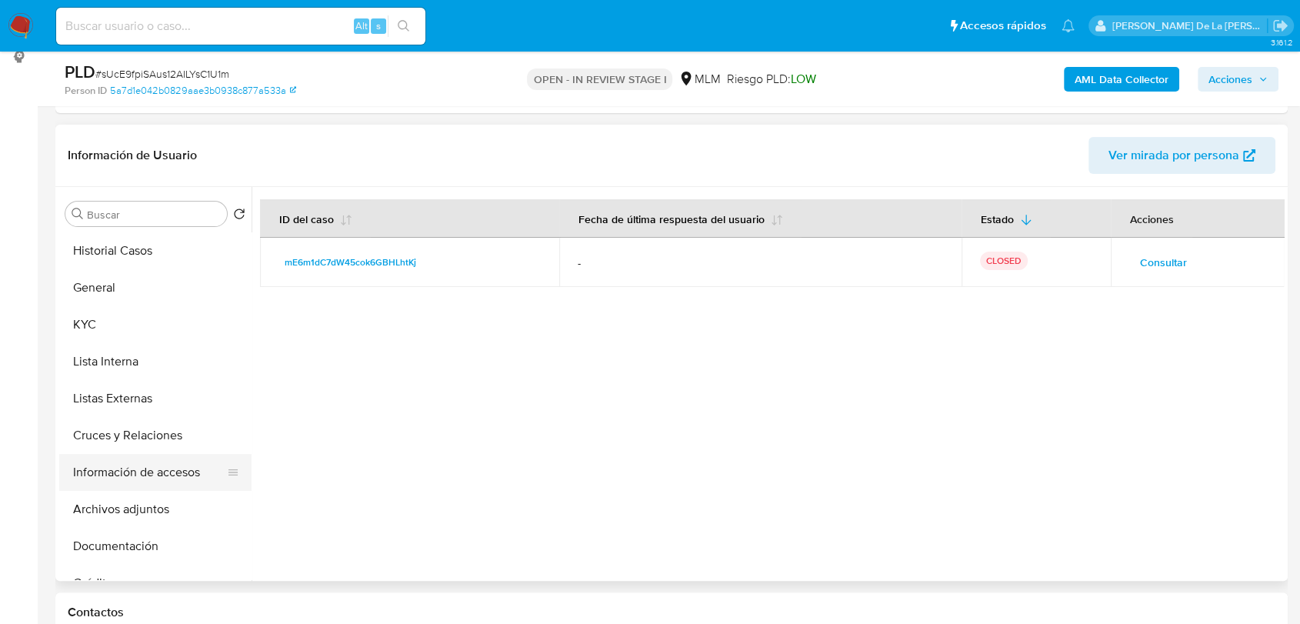
click at [141, 469] on button "Información de accesos" at bounding box center [149, 472] width 180 height 37
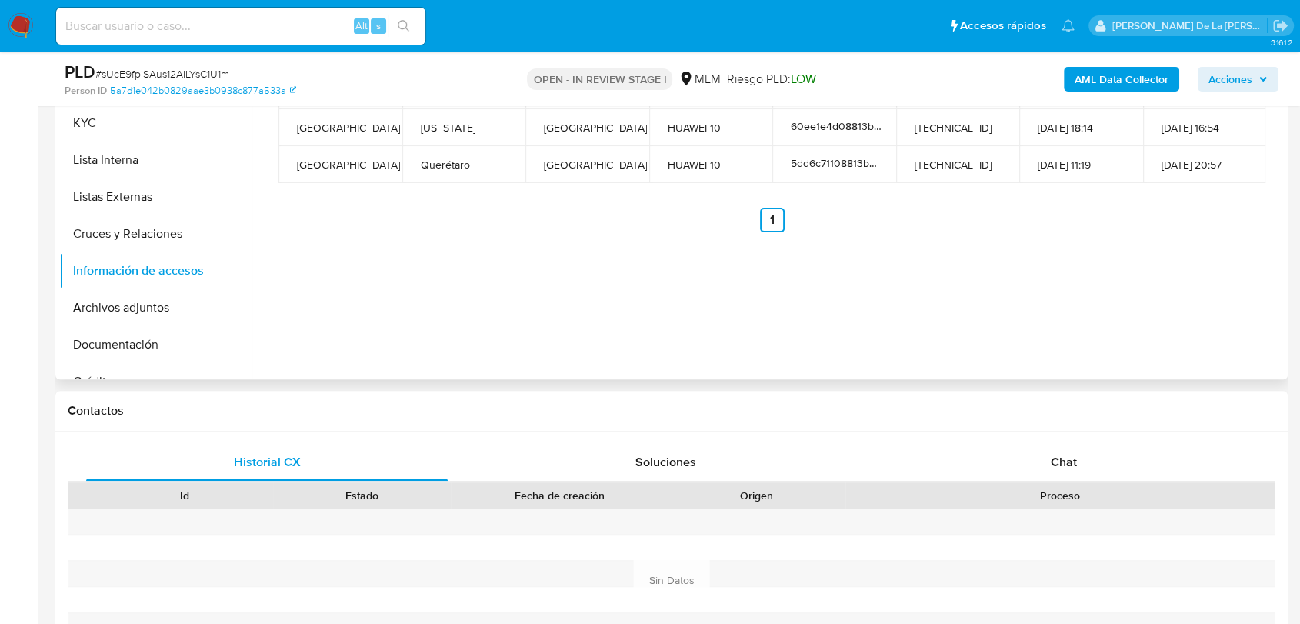
scroll to position [268, 0]
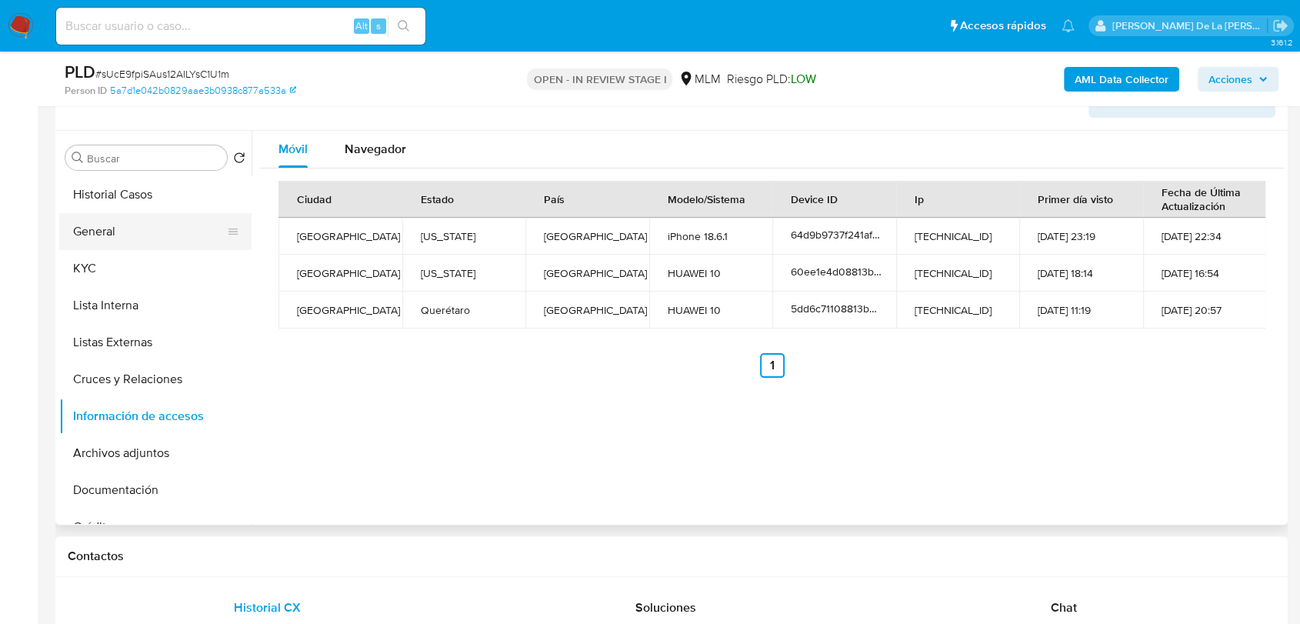
click at [128, 215] on button "General" at bounding box center [149, 231] width 180 height 37
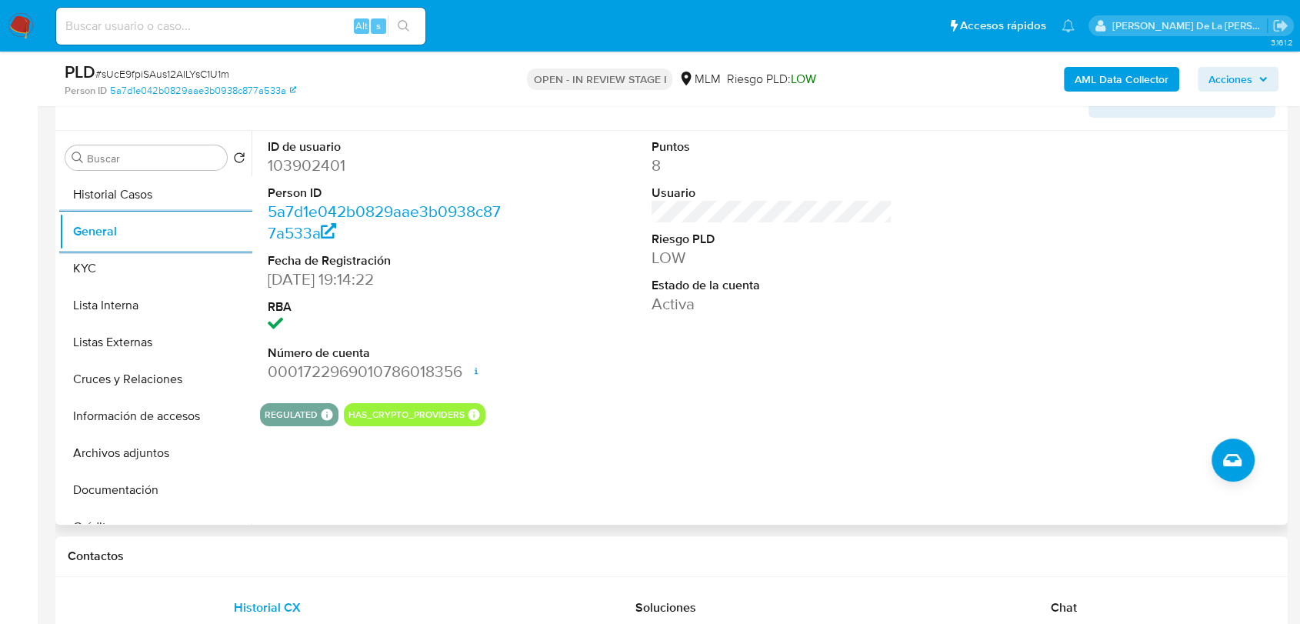
scroll to position [234, 0]
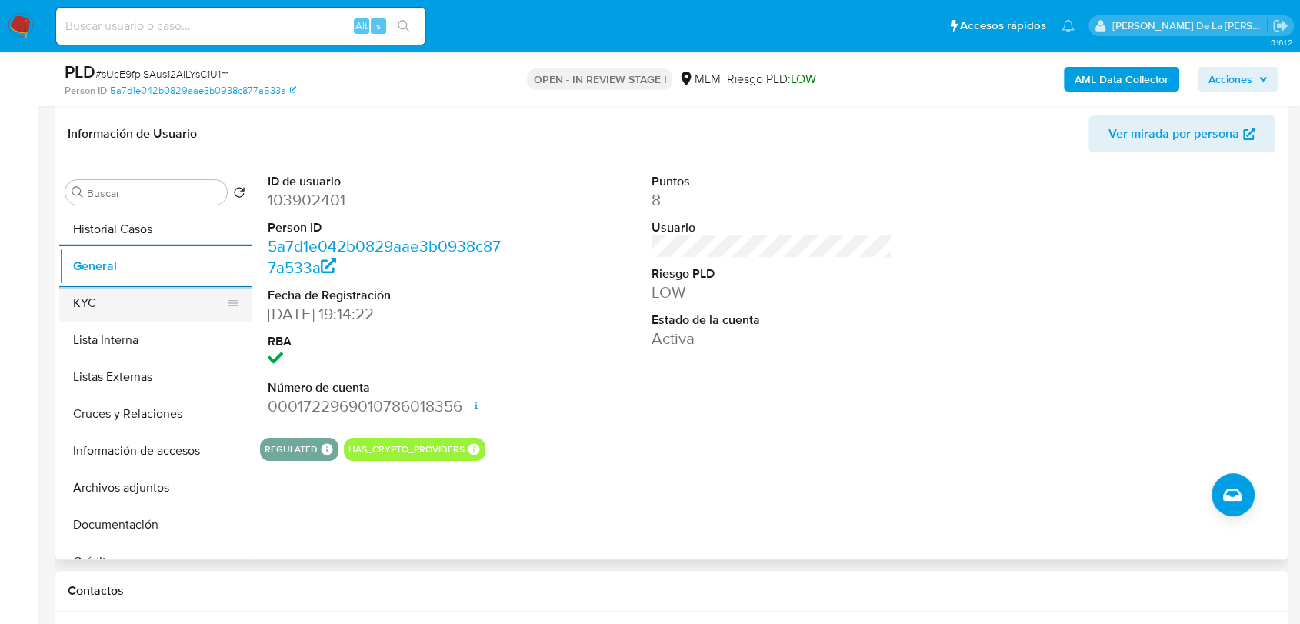
click at [120, 305] on button "KYC" at bounding box center [149, 303] width 180 height 37
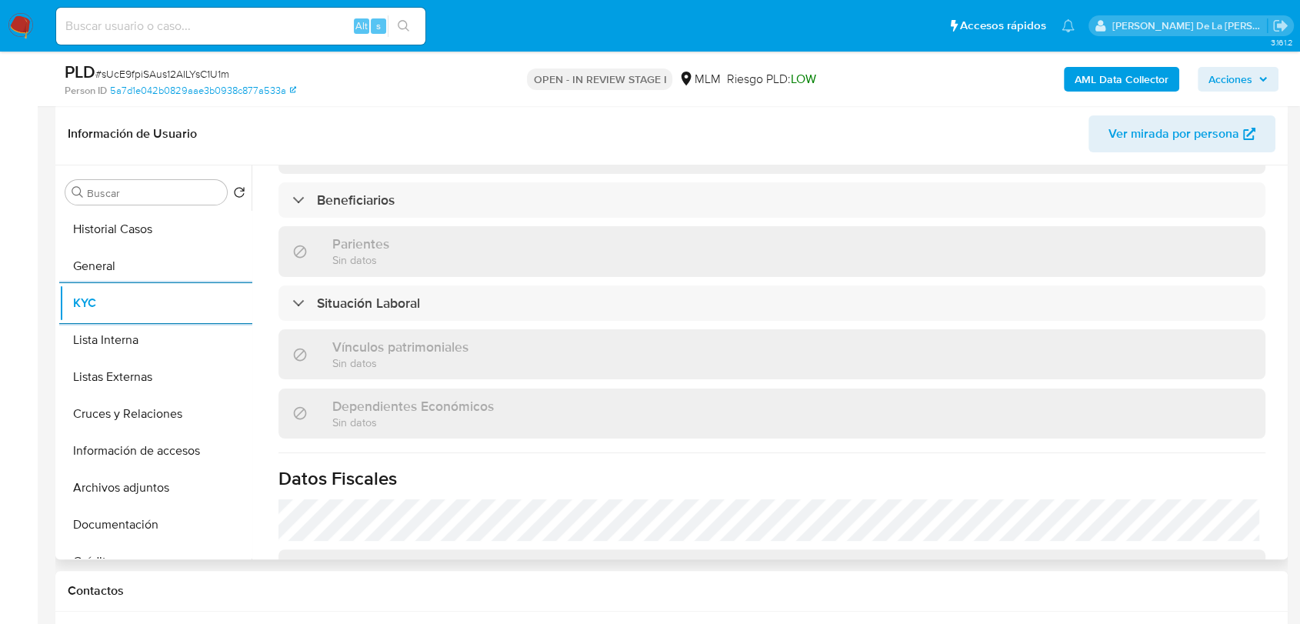
scroll to position [689, 0]
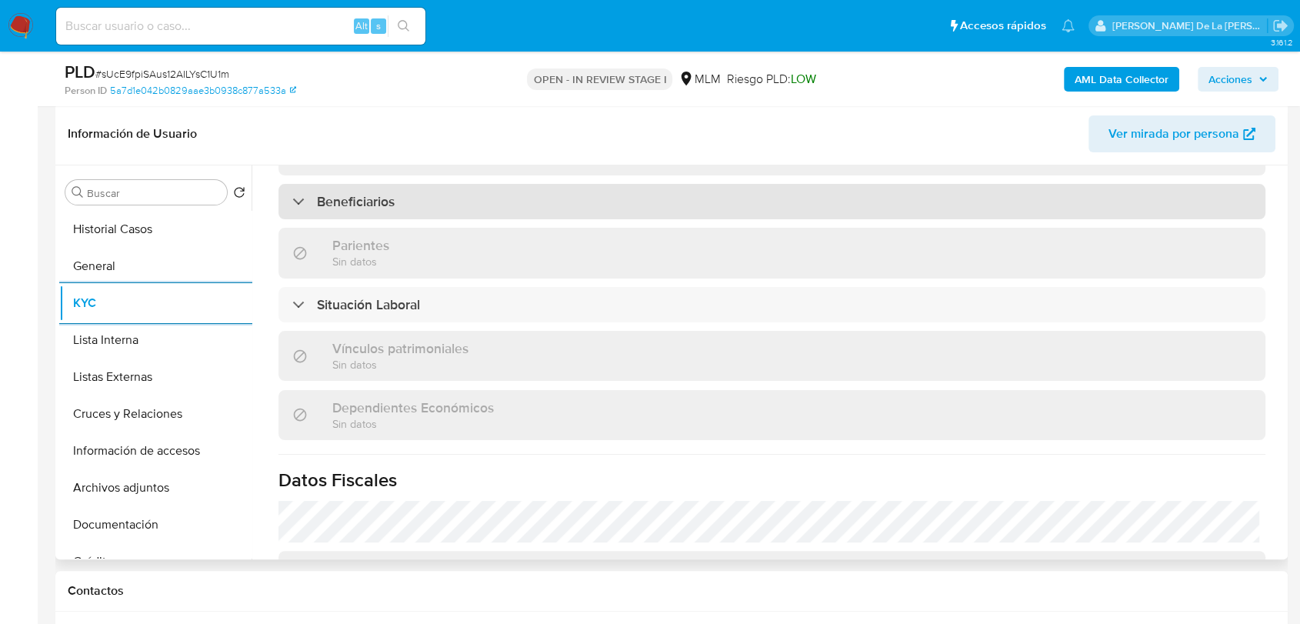
click at [315, 194] on div "Beneficiarios" at bounding box center [343, 201] width 102 height 17
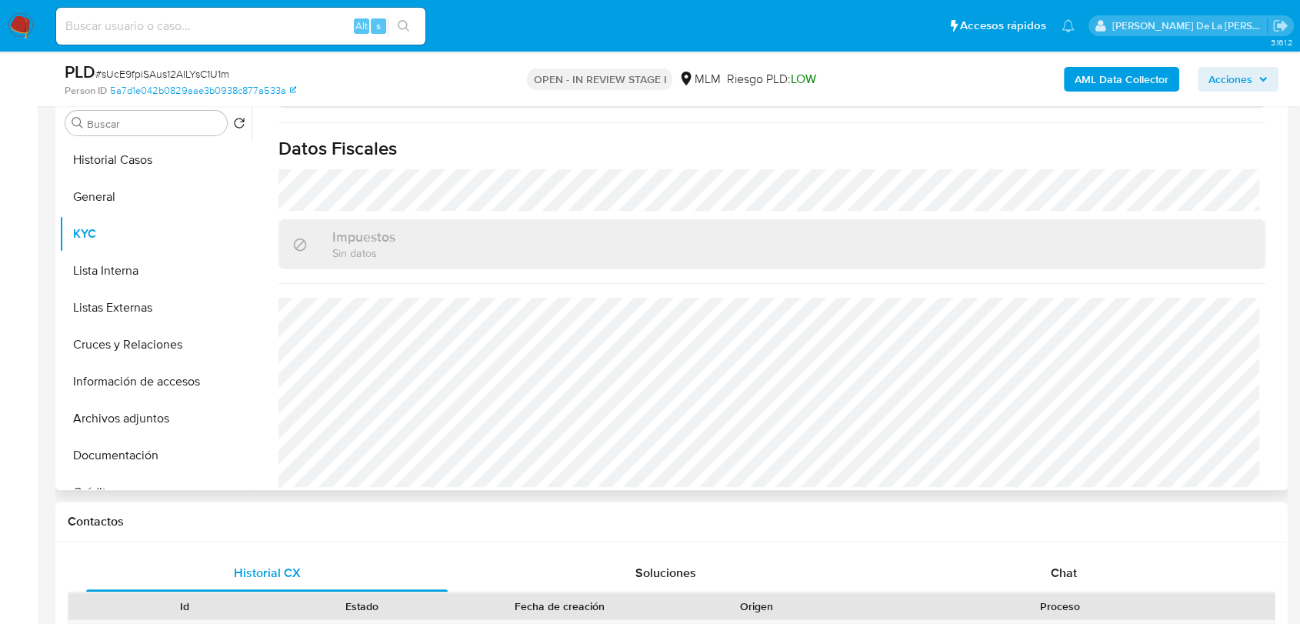
scroll to position [468, 0]
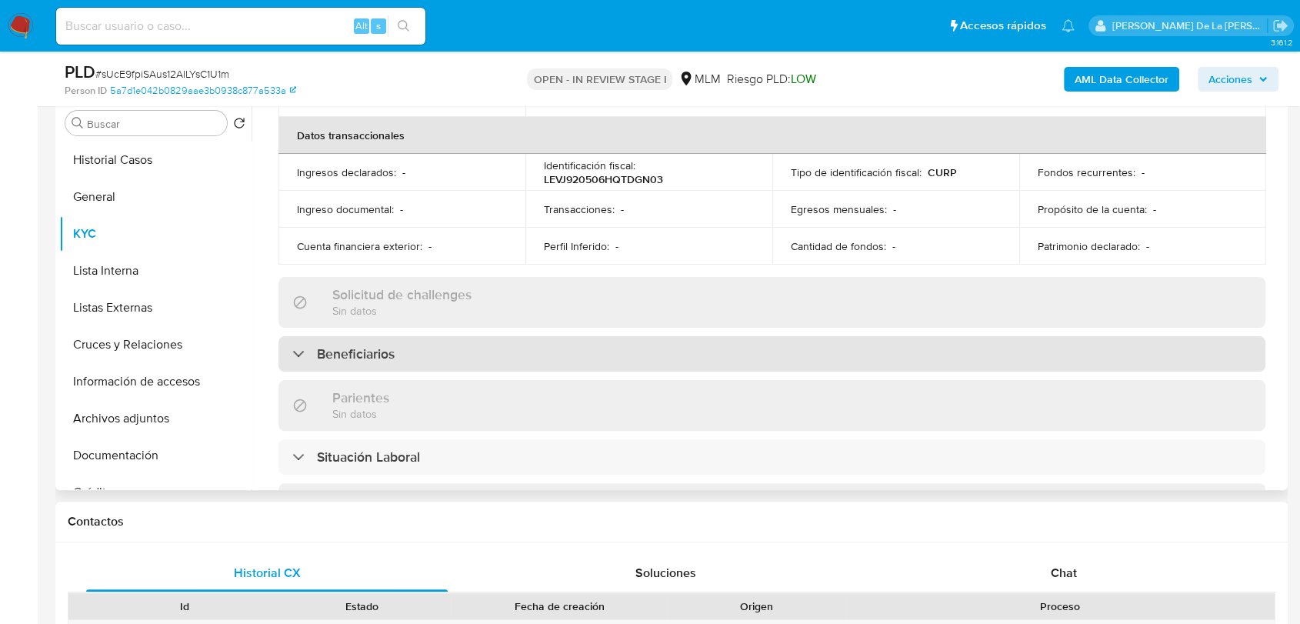
drag, startPoint x: 518, startPoint y: 412, endPoint x: 641, endPoint y: 329, distance: 147.9
click at [641, 336] on div "Beneficiarios" at bounding box center [771, 353] width 987 height 35
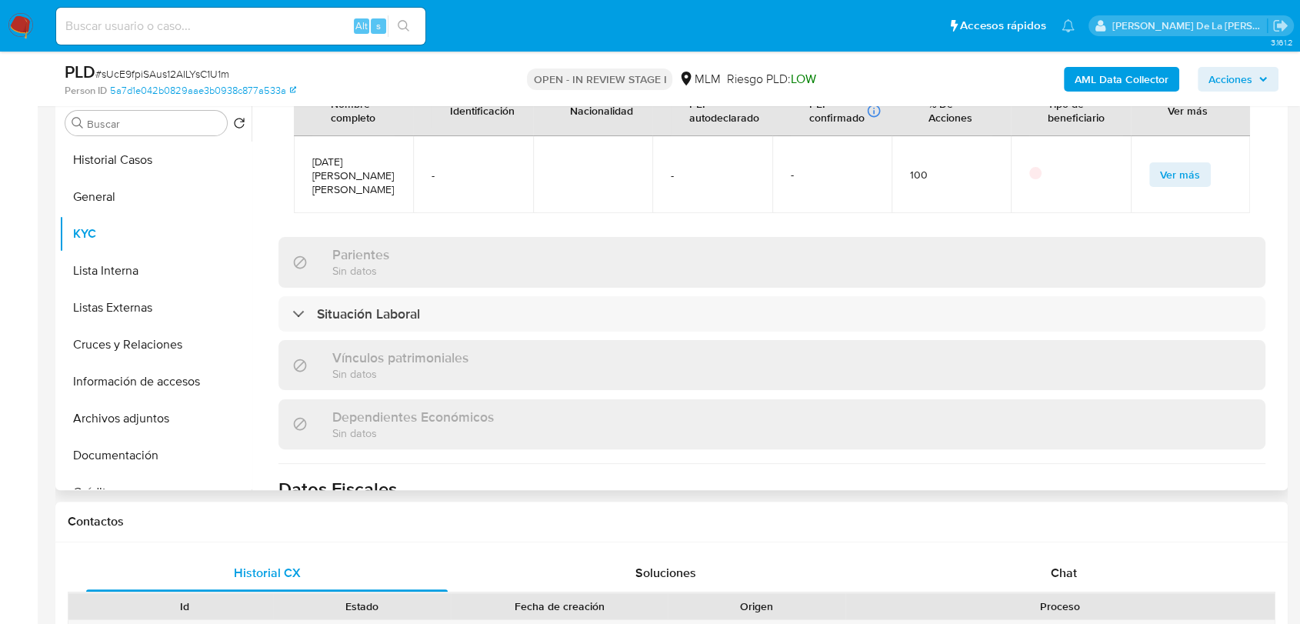
scroll to position [1098, 0]
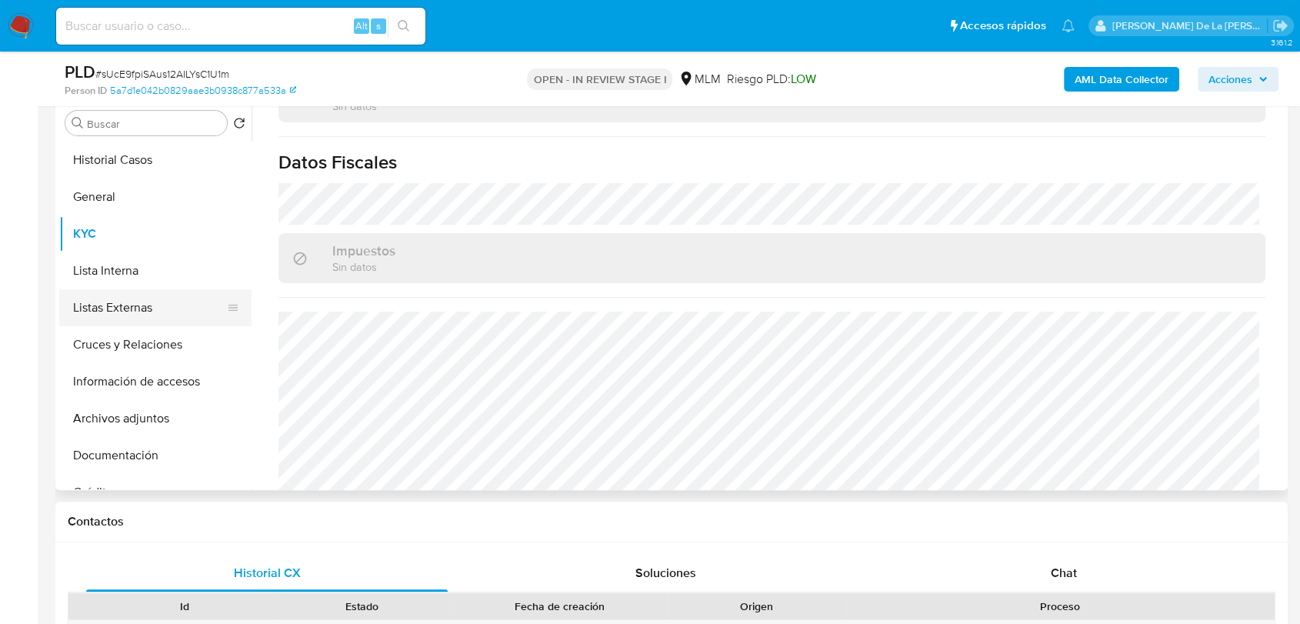
click at [134, 308] on button "Listas Externas" at bounding box center [149, 307] width 180 height 37
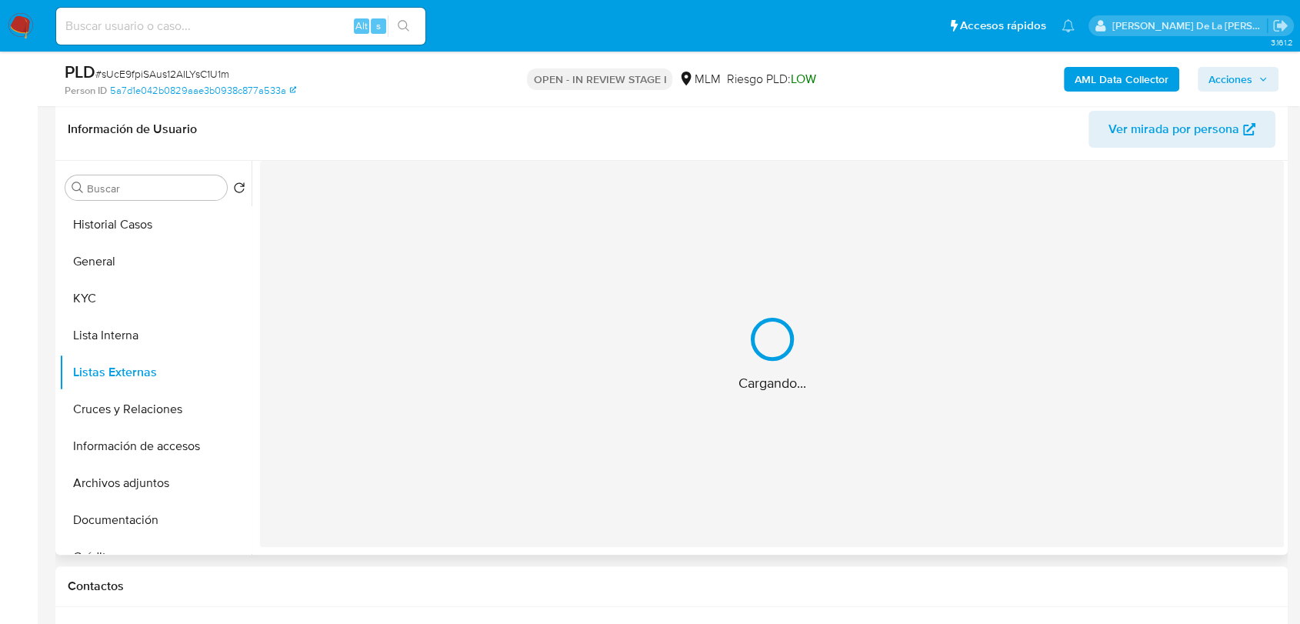
scroll to position [238, 0]
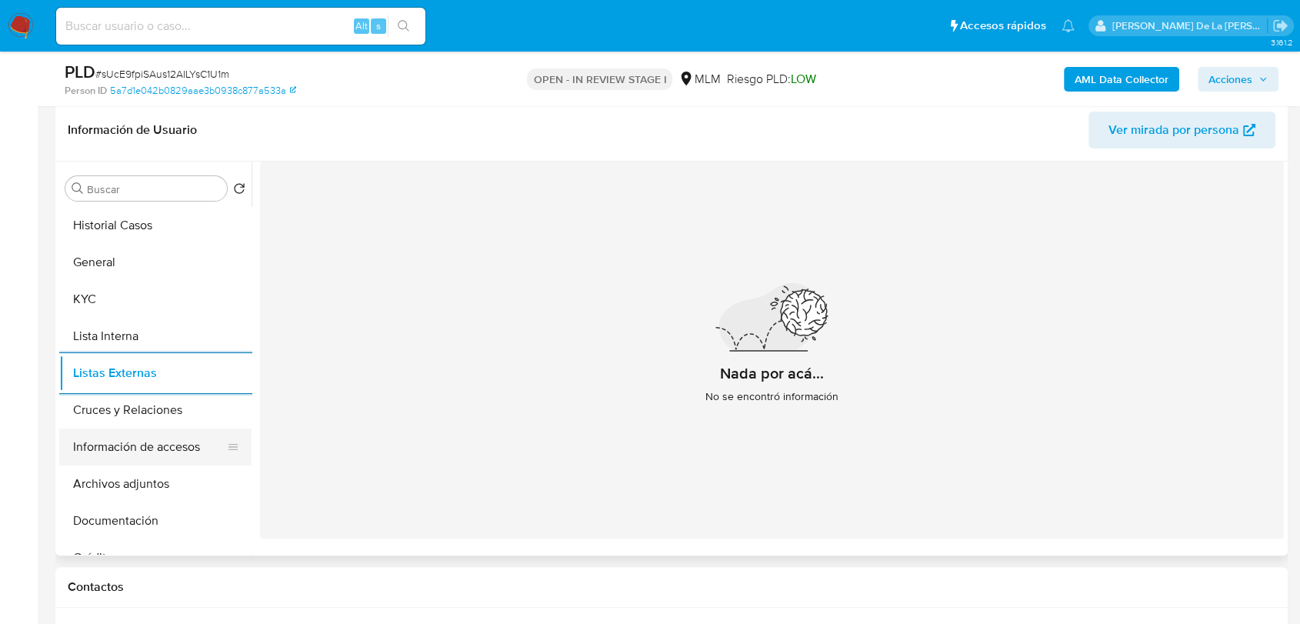
click at [107, 448] on button "Información de accesos" at bounding box center [149, 446] width 180 height 37
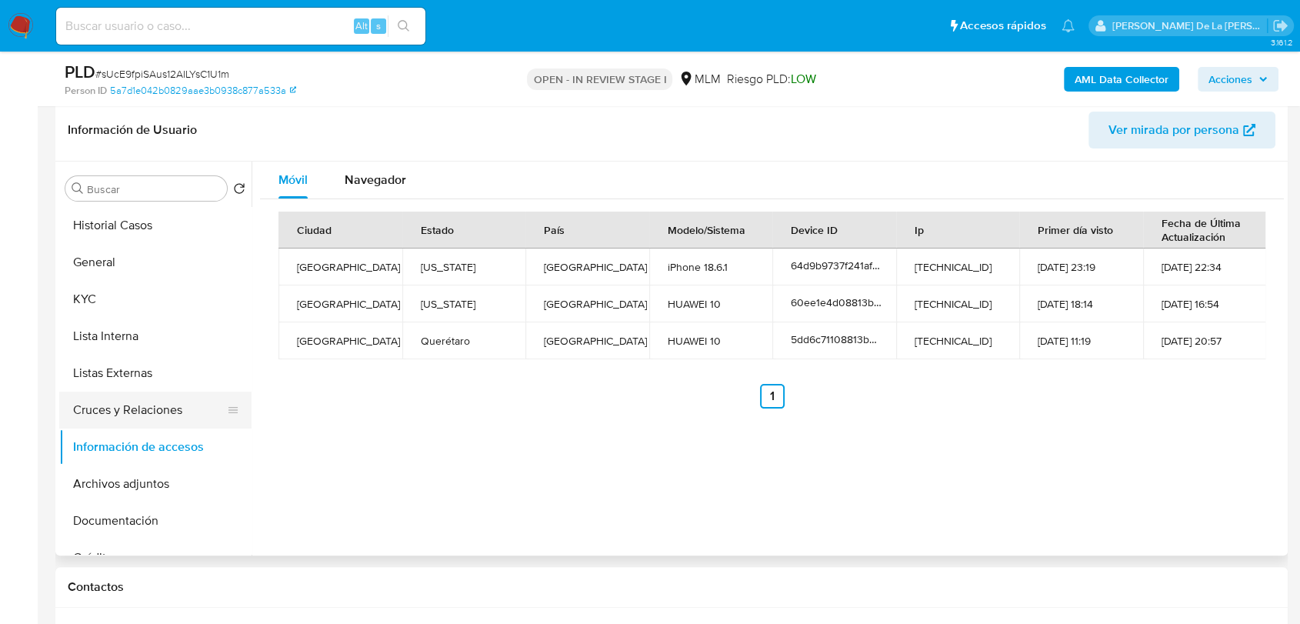
click at [98, 418] on button "Cruces y Relaciones" at bounding box center [149, 410] width 180 height 37
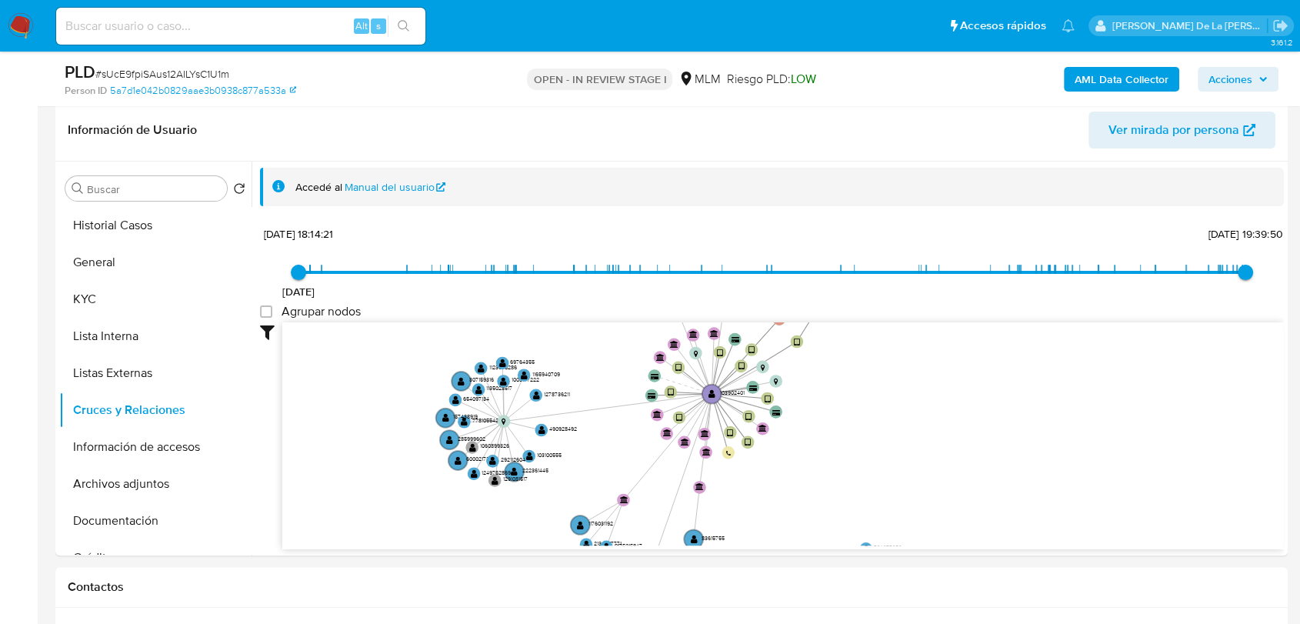
drag, startPoint x: 648, startPoint y: 444, endPoint x: 614, endPoint y: 488, distance: 55.9
click at [614, 488] on icon "device-64e42a22bc836e7bd9a8db29  user-103902401  103902401 device-5dd6c711088…" at bounding box center [783, 433] width 1002 height 223
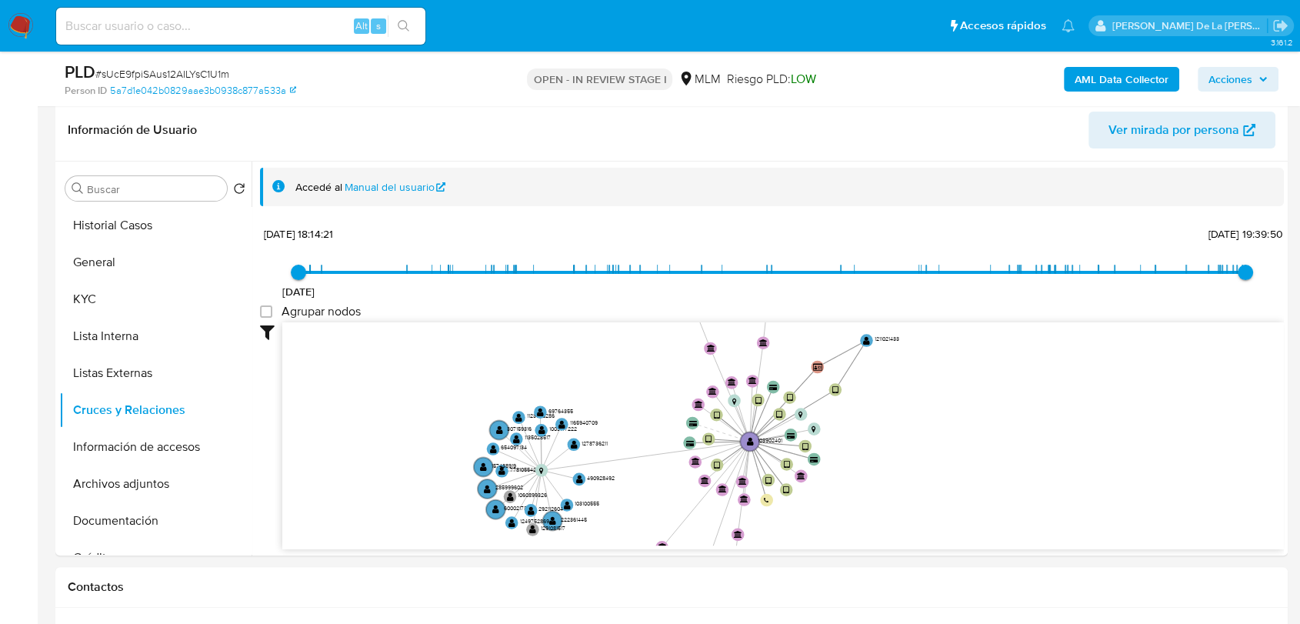
drag, startPoint x: 869, startPoint y: 375, endPoint x: 907, endPoint y: 426, distance: 63.2
click at [905, 425] on icon "device-64e42a22bc836e7bd9a8db29  user-103902401  103902401 device-5dd6c711088…" at bounding box center [783, 433] width 1002 height 223
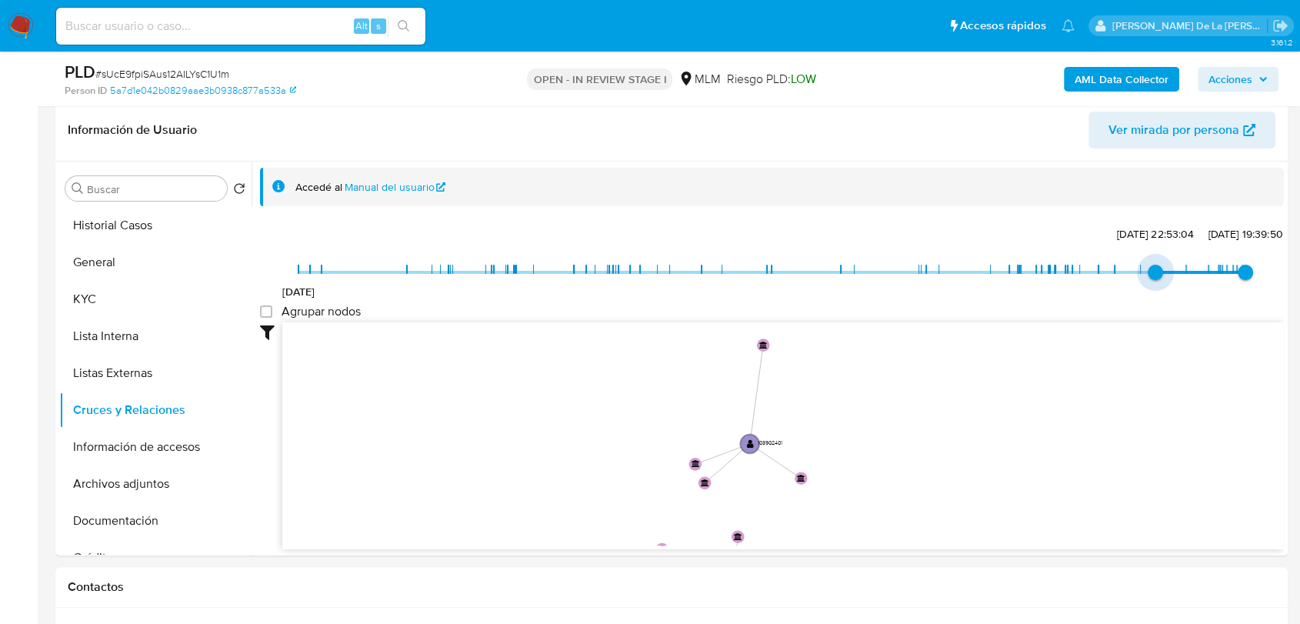
type input "1746470466000"
drag, startPoint x: 295, startPoint y: 265, endPoint x: 1145, endPoint y: 278, distance: 850.1
click at [1148, 278] on span "5/5/2025, 12:41:06" at bounding box center [1155, 272] width 15 height 15
type input "1757971941000"
drag, startPoint x: 1245, startPoint y: 271, endPoint x: 1232, endPoint y: 272, distance: 12.3
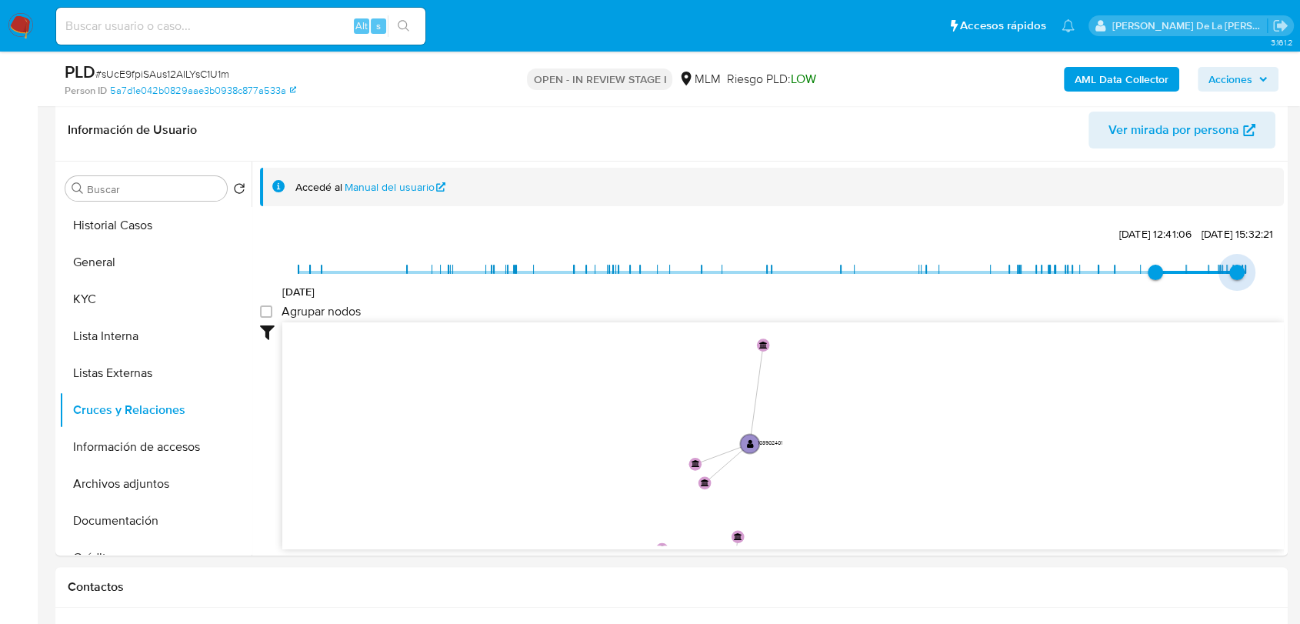
click at [1232, 272] on span "15/9/2025, 15:32:21" at bounding box center [1236, 272] width 15 height 15
type input "1730517841000"
drag, startPoint x: 1142, startPoint y: 266, endPoint x: 1037, endPoint y: 268, distance: 104.6
click at [1042, 268] on span "15/11/2024, 11:42:35" at bounding box center [1049, 272] width 15 height 15
type input "1756482152000"
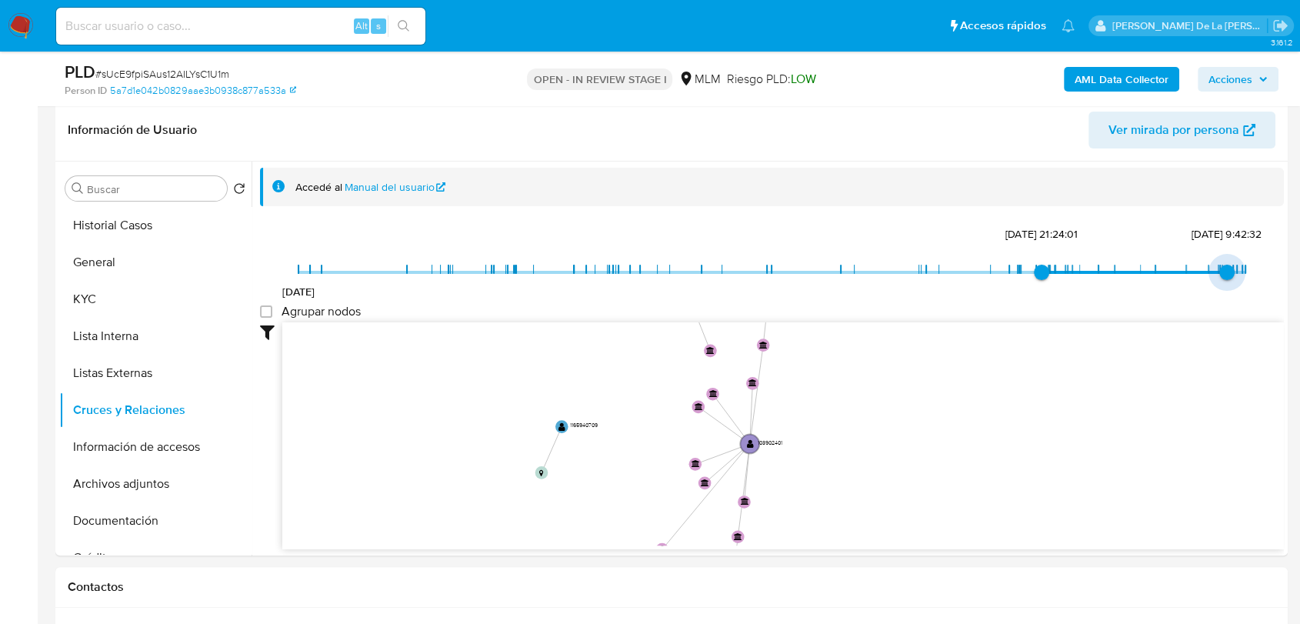
drag, startPoint x: 1231, startPoint y: 266, endPoint x: 1218, endPoint y: 268, distance: 12.5
click at [1219, 268] on span "29/8/2025, 9:42:32" at bounding box center [1226, 272] width 15 height 15
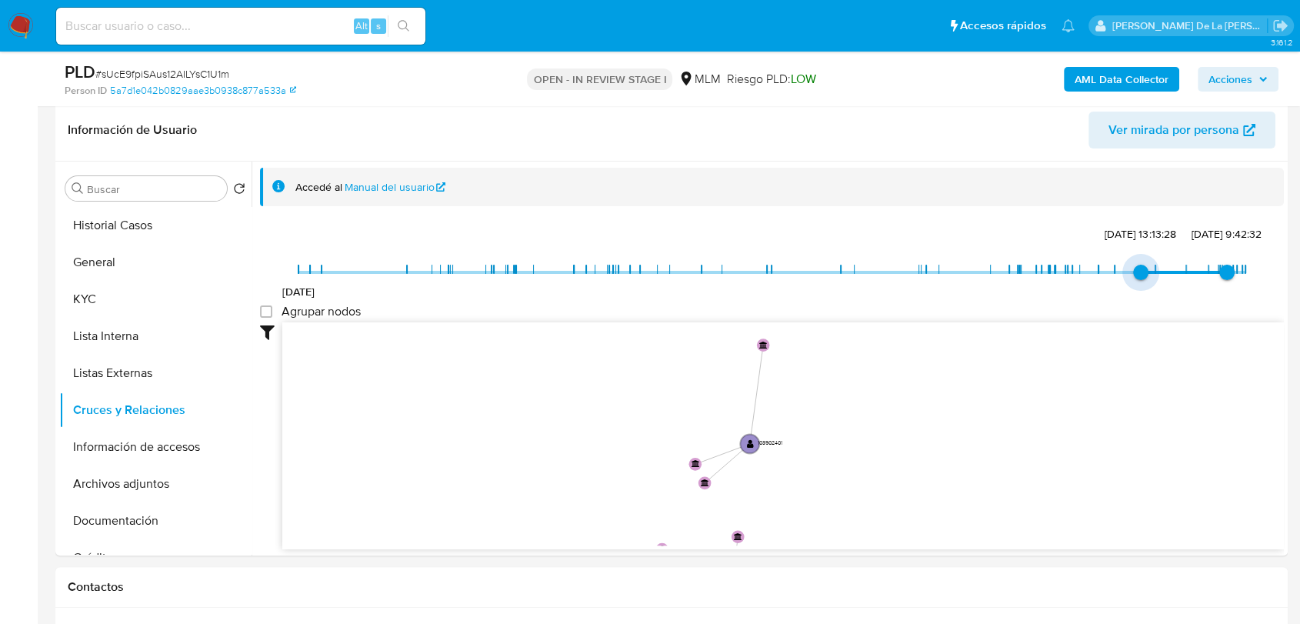
type input "1746507184000"
drag, startPoint x: 1035, startPoint y: 275, endPoint x: 1153, endPoint y: 275, distance: 117.7
click at [1153, 275] on span "5/5/2025, 22:53:04" at bounding box center [1155, 272] width 15 height 15
drag, startPoint x: 835, startPoint y: 443, endPoint x: 860, endPoint y: 485, distance: 48.7
click at [860, 485] on icon "device-64e42a22bc836e7bd9a8db29  user-103902401  103902401 device-5dd6c711088…" at bounding box center [783, 433] width 1002 height 223
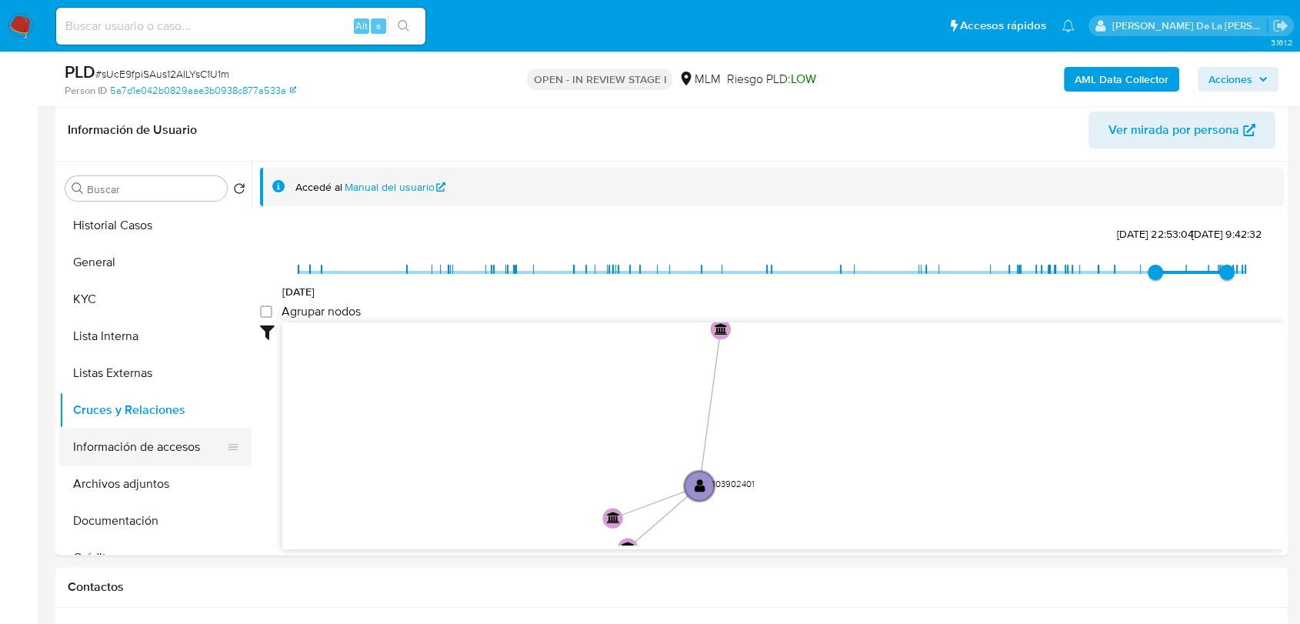
click at [165, 452] on button "Información de accesos" at bounding box center [149, 446] width 180 height 37
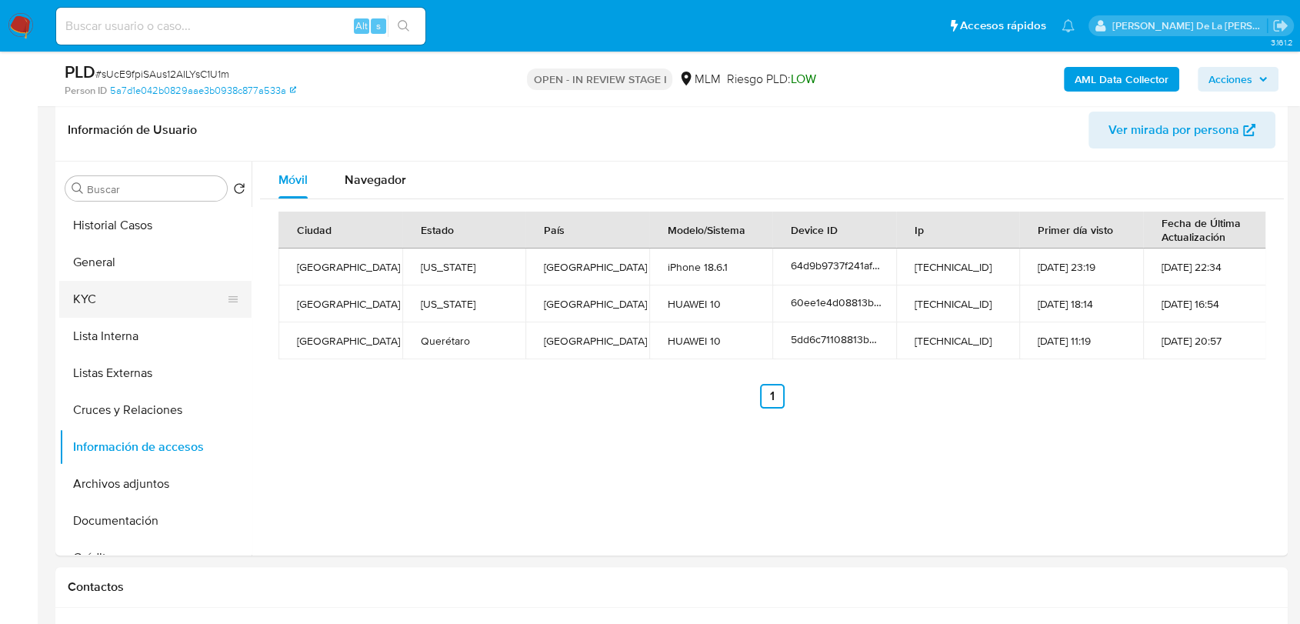
click at [99, 303] on button "KYC" at bounding box center [149, 299] width 180 height 37
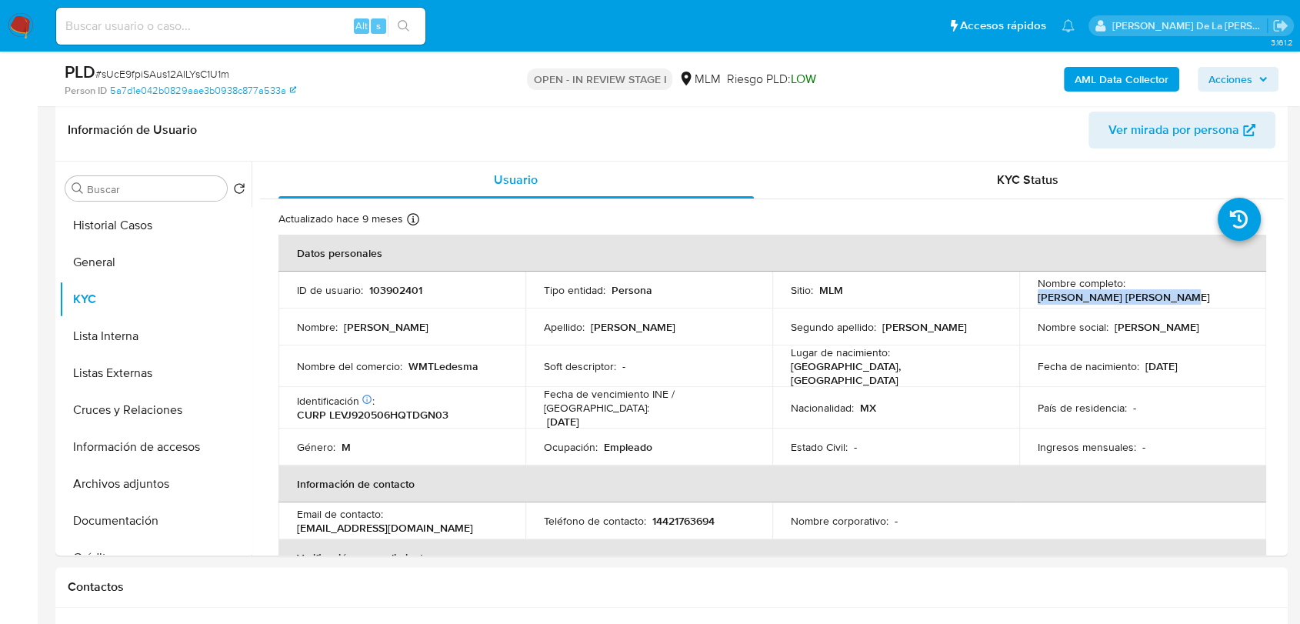
drag, startPoint x: 1175, startPoint y: 298, endPoint x: 1032, endPoint y: 297, distance: 143.1
click at [1031, 300] on td "Nombre completo : Juan Arnulfo Ledesma Vega" at bounding box center [1142, 290] width 247 height 37
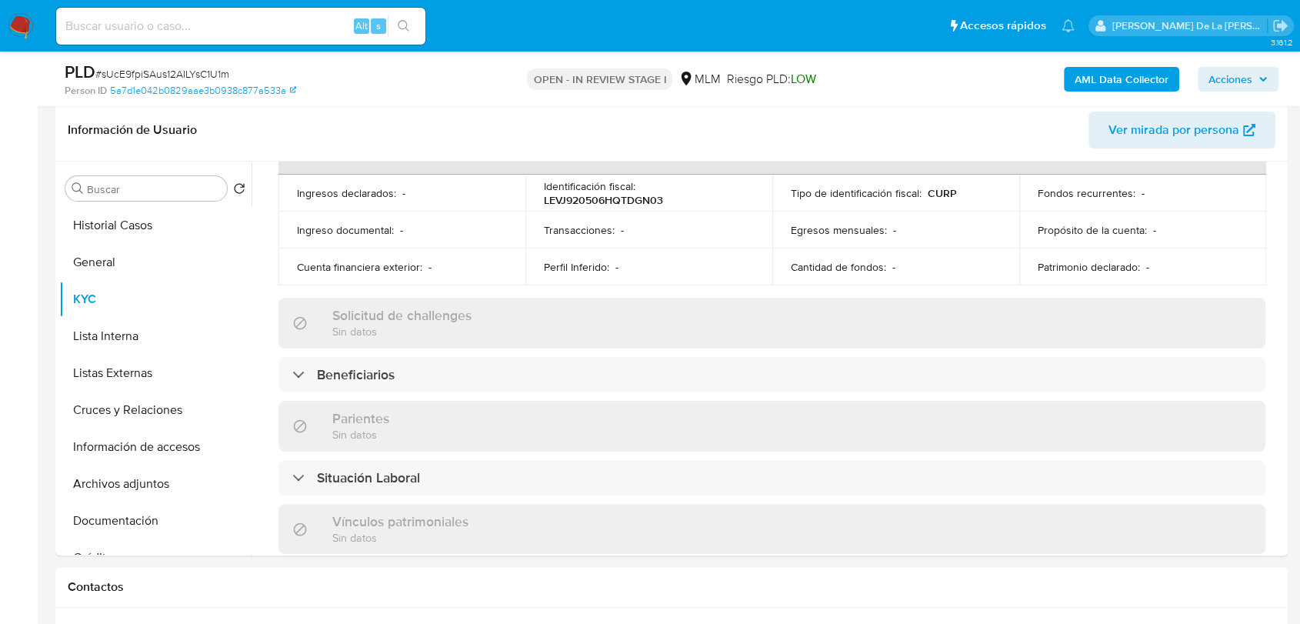
scroll to position [952, 0]
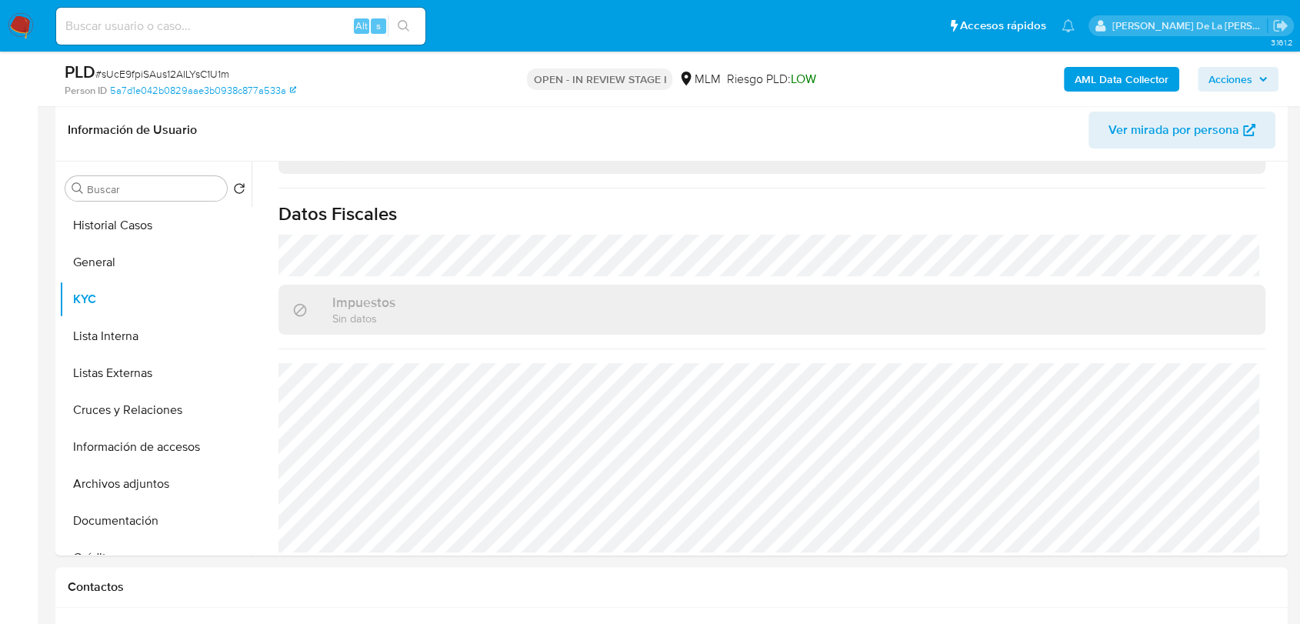
click at [19, 26] on img at bounding box center [21, 26] width 26 height 26
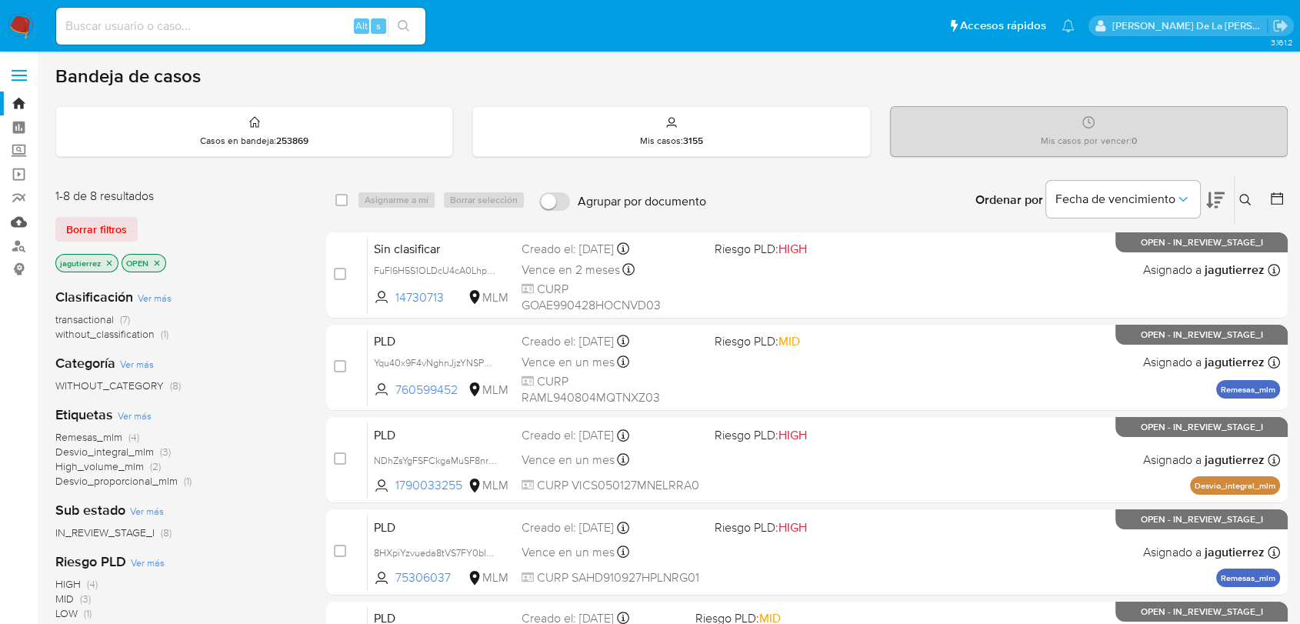
click at [17, 221] on link "Mulan" at bounding box center [91, 222] width 183 height 24
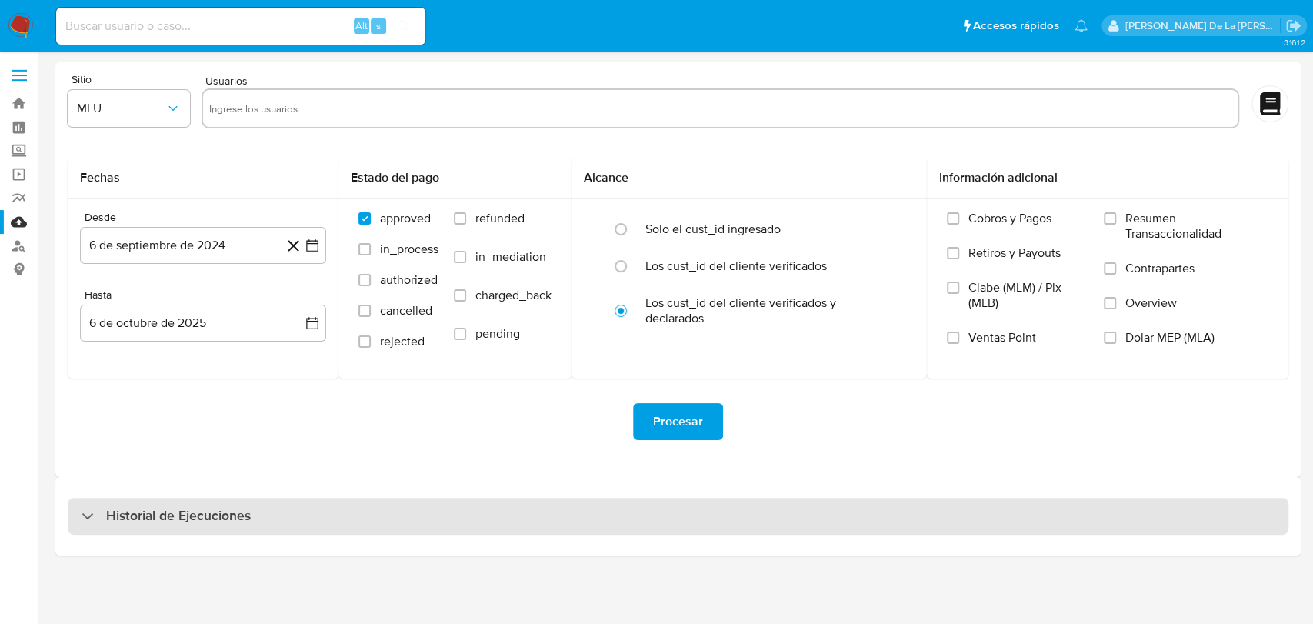
click at [149, 508] on h3 "Historial de Ejecuciones" at bounding box center [178, 516] width 145 height 18
select select "10"
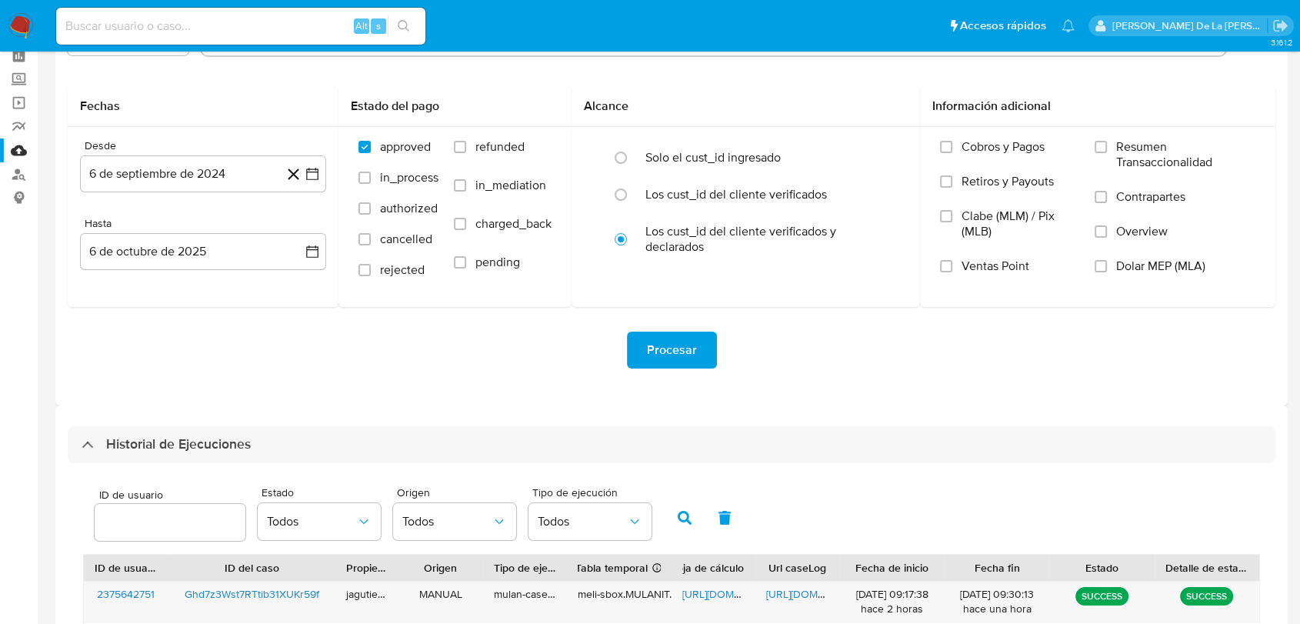
scroll to position [256, 0]
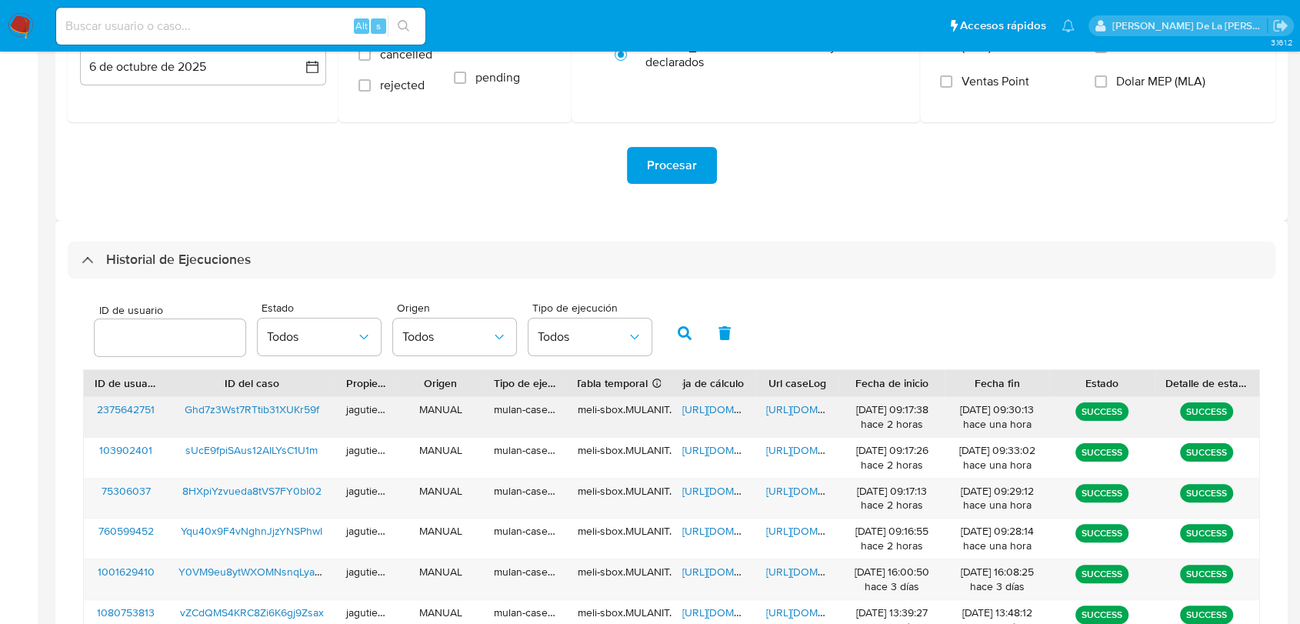
click at [239, 415] on span "Ghd7z3Wst7RTtib31XUKr59f" at bounding box center [252, 409] width 135 height 15
click at [712, 401] on div "https://docs.google.com/spreadsheets/d/1ydP88TQ1ZWvsGI9WrXDXU3BkmR-rViUBK8mAUu5…" at bounding box center [714, 417] width 84 height 40
click at [712, 405] on span "https://docs.google.com/spreadsheets/d/1ydP88TQ1ZWvsGI9WrXDXU3BkmR-rViUBK8mAUu5…" at bounding box center [735, 409] width 106 height 15
click at [784, 412] on span "https://docs.google.com/document/d/1rzu5de8QUzusxoi4_bYeHKQ_leVHdfiHtrr3SfWO9rg…" at bounding box center [819, 409] width 106 height 15
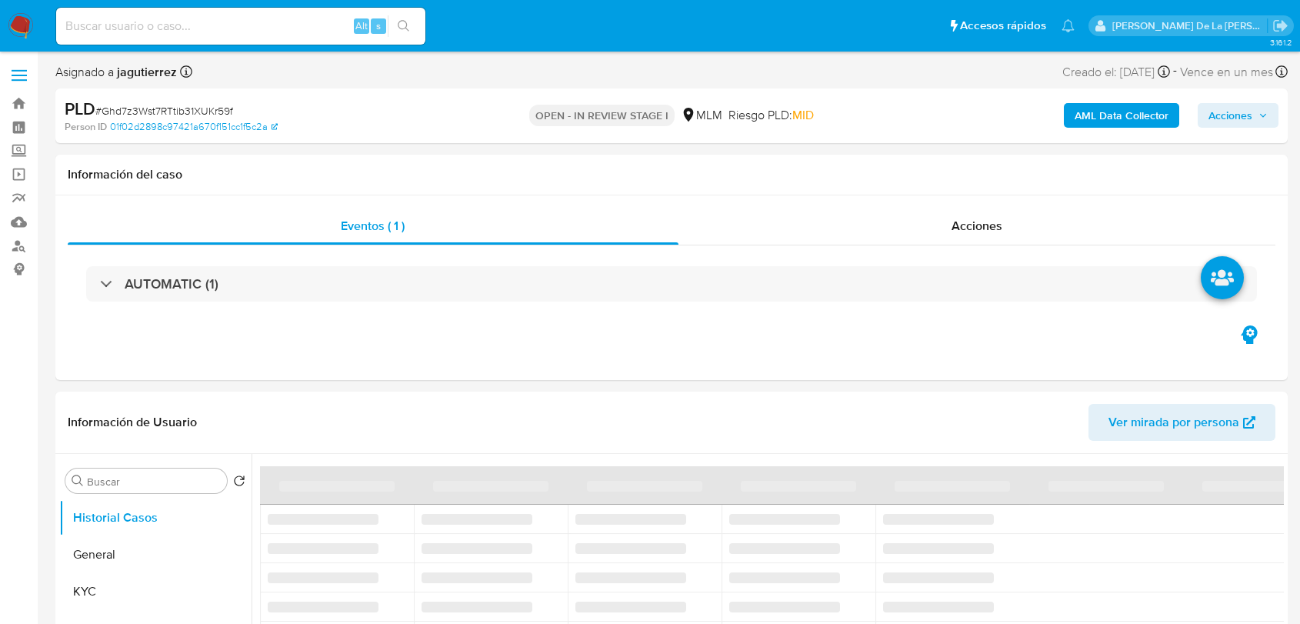
select select "10"
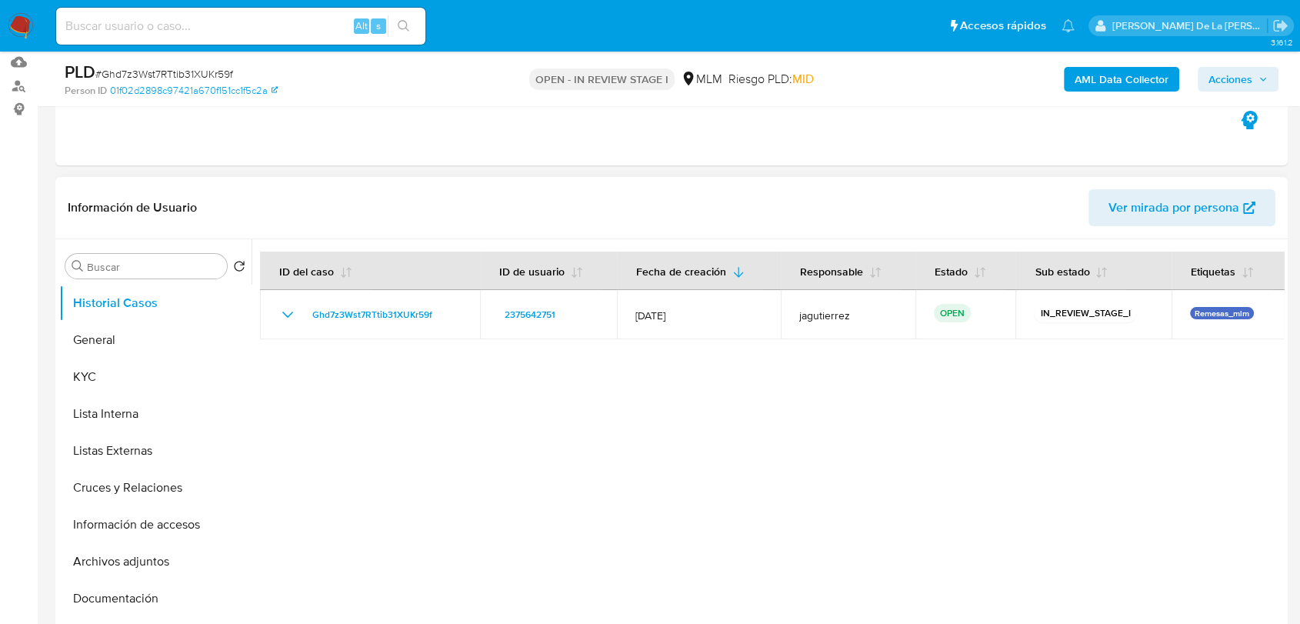
scroll to position [256, 0]
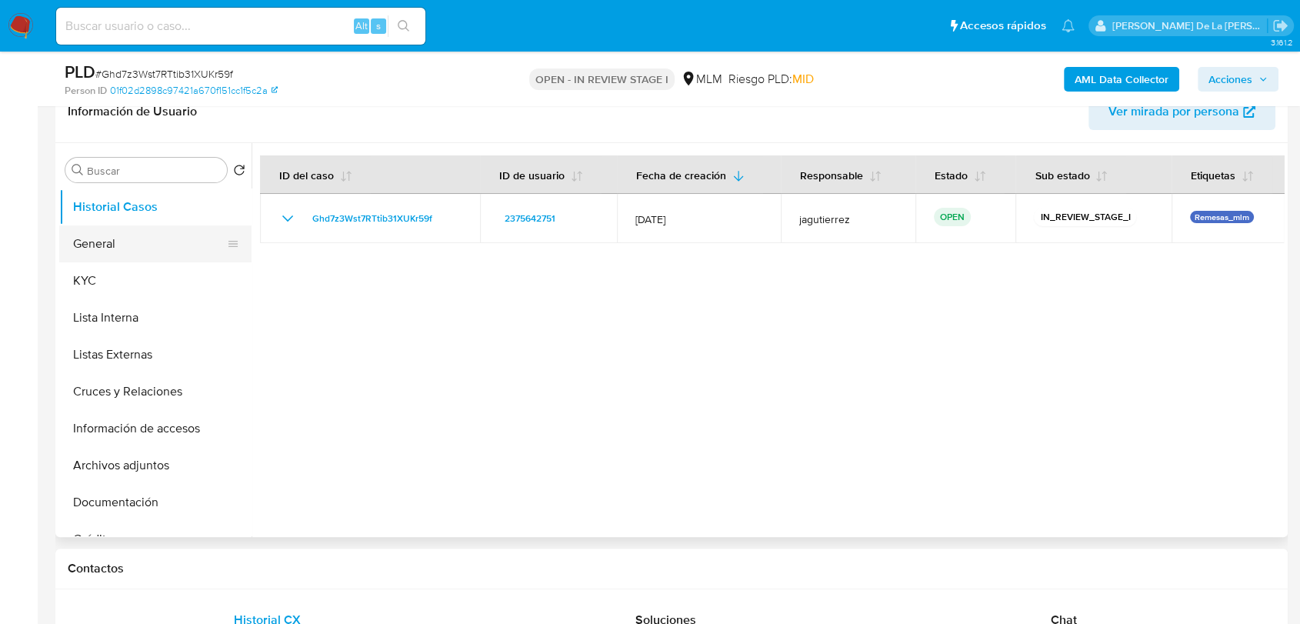
click at [111, 259] on button "General" at bounding box center [149, 243] width 180 height 37
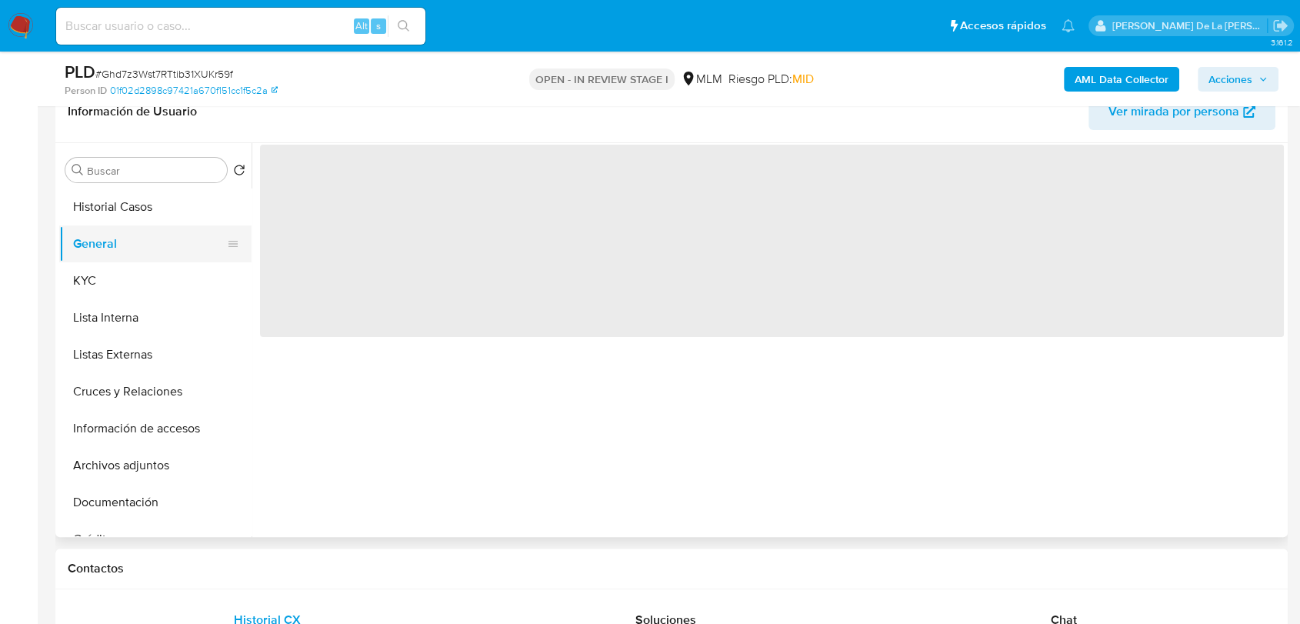
click at [122, 241] on button "General" at bounding box center [149, 243] width 180 height 37
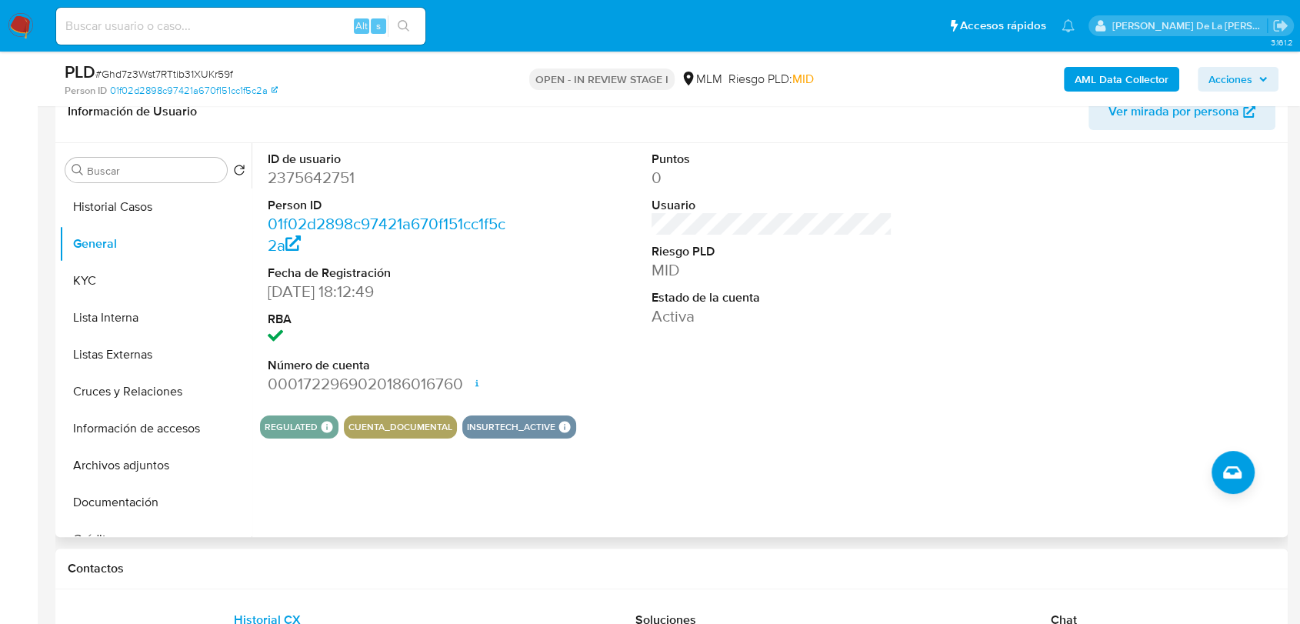
click at [298, 171] on dd "2375642751" at bounding box center [388, 178] width 241 height 22
click at [299, 173] on dd "2375642751" at bounding box center [388, 178] width 241 height 22
copy dd "2375642751"
click at [324, 180] on dd "2375642751" at bounding box center [388, 178] width 241 height 22
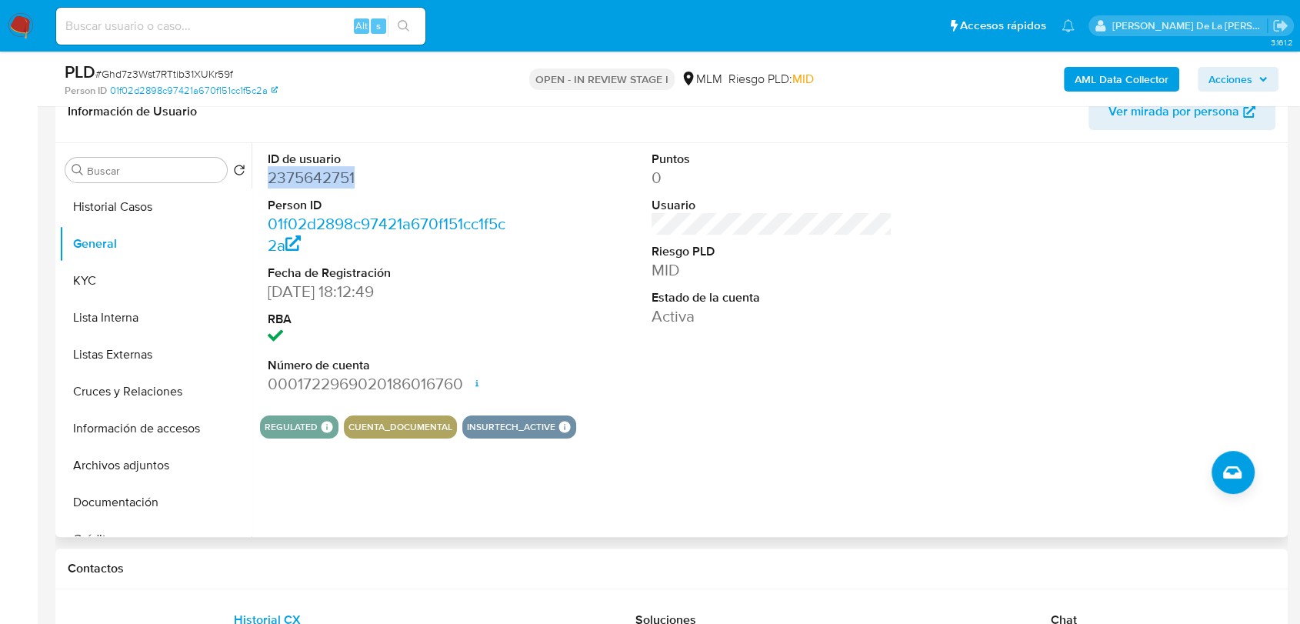
click at [324, 180] on dd "2375642751" at bounding box center [388, 178] width 241 height 22
